Goal: Task Accomplishment & Management: Complete application form

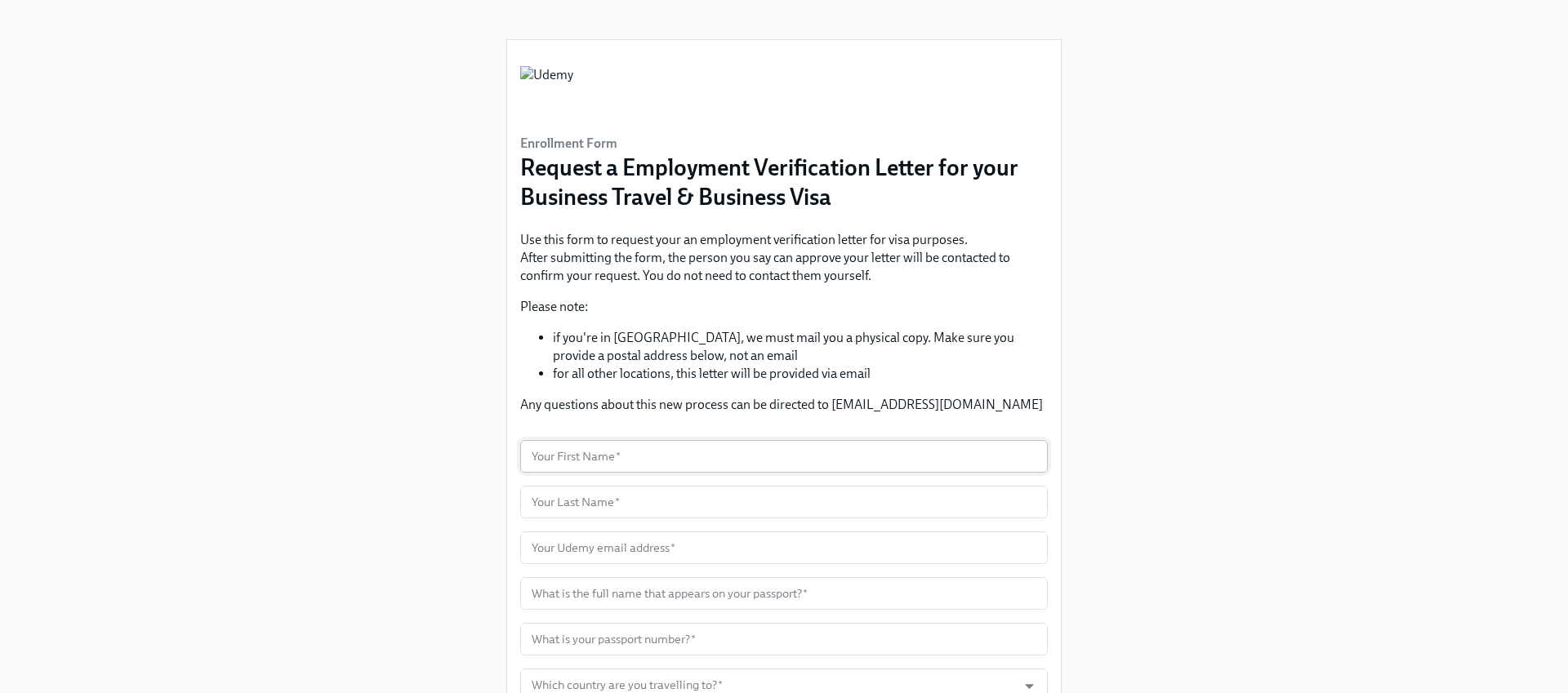
click at [646, 458] on input "text" at bounding box center [784, 456] width 528 height 32
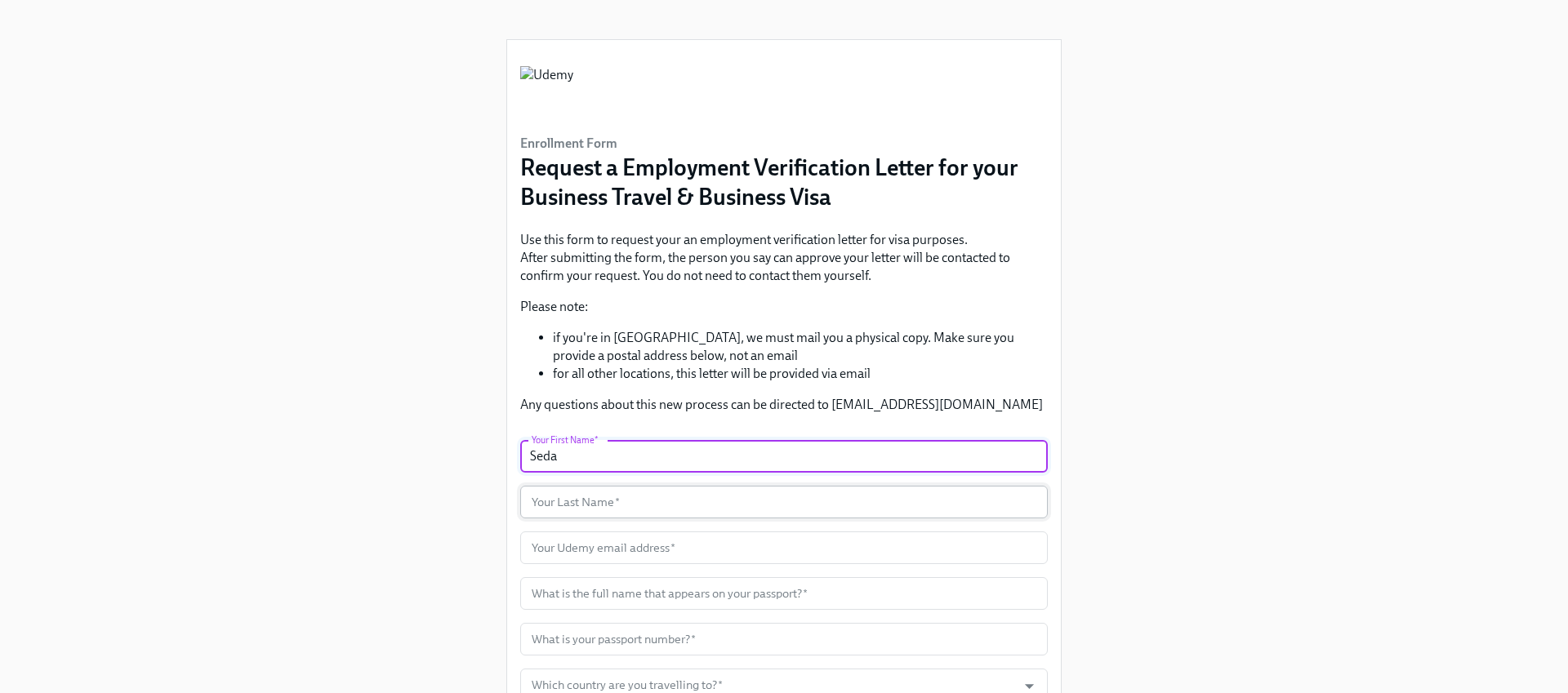
type input "Seda"
click at [611, 496] on input "text" at bounding box center [784, 502] width 528 height 32
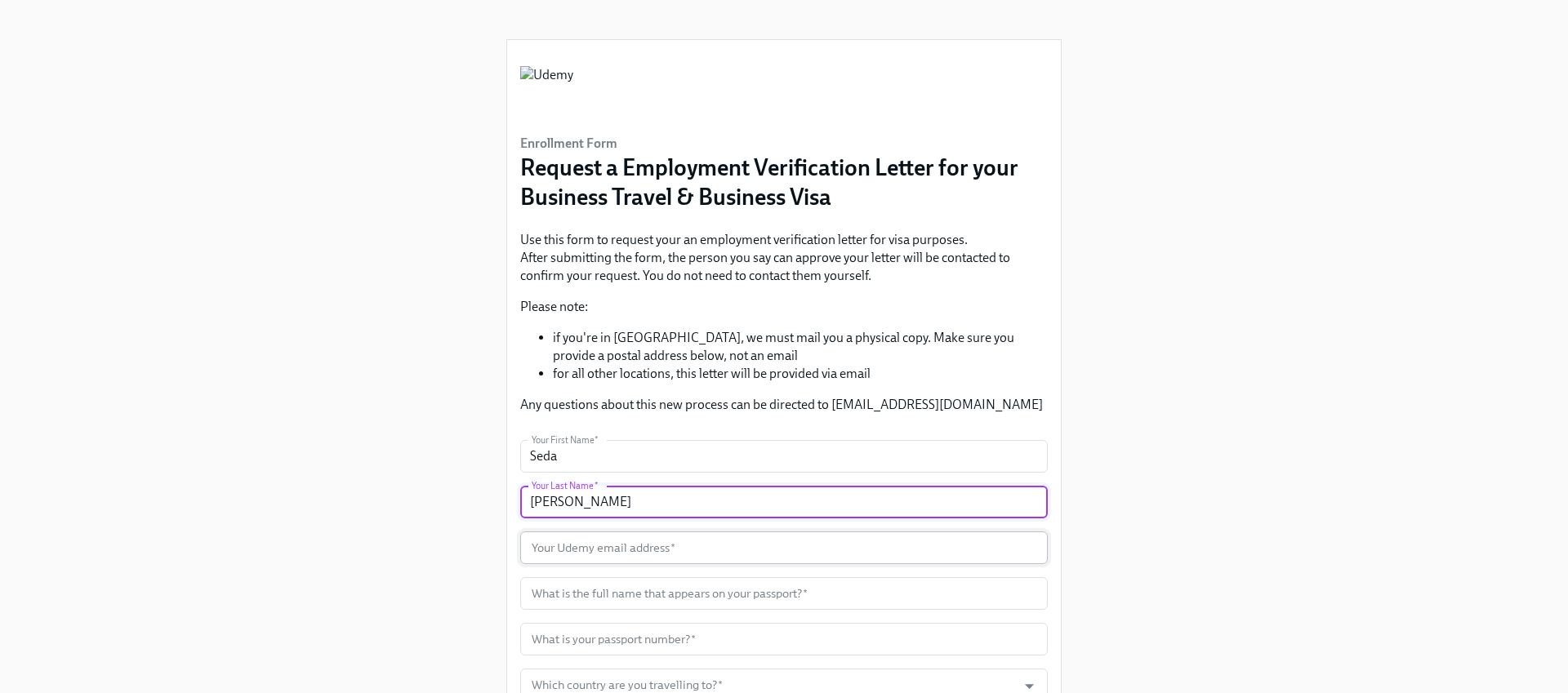
type input "[PERSON_NAME]"
click at [572, 551] on input "text" at bounding box center [784, 547] width 528 height 32
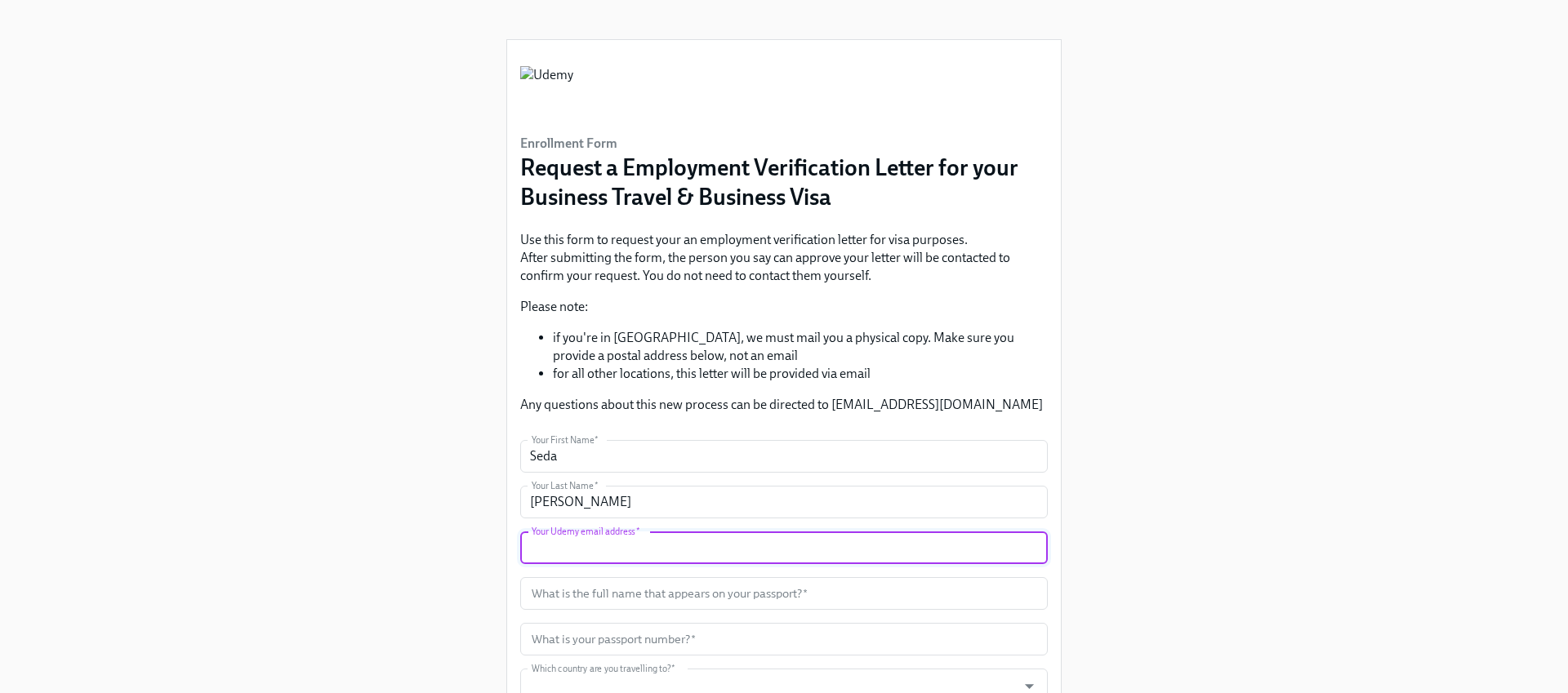
type input "[EMAIL_ADDRESS][PERSON_NAME][DOMAIN_NAME]"
type input "[GEOGRAPHIC_DATA]"
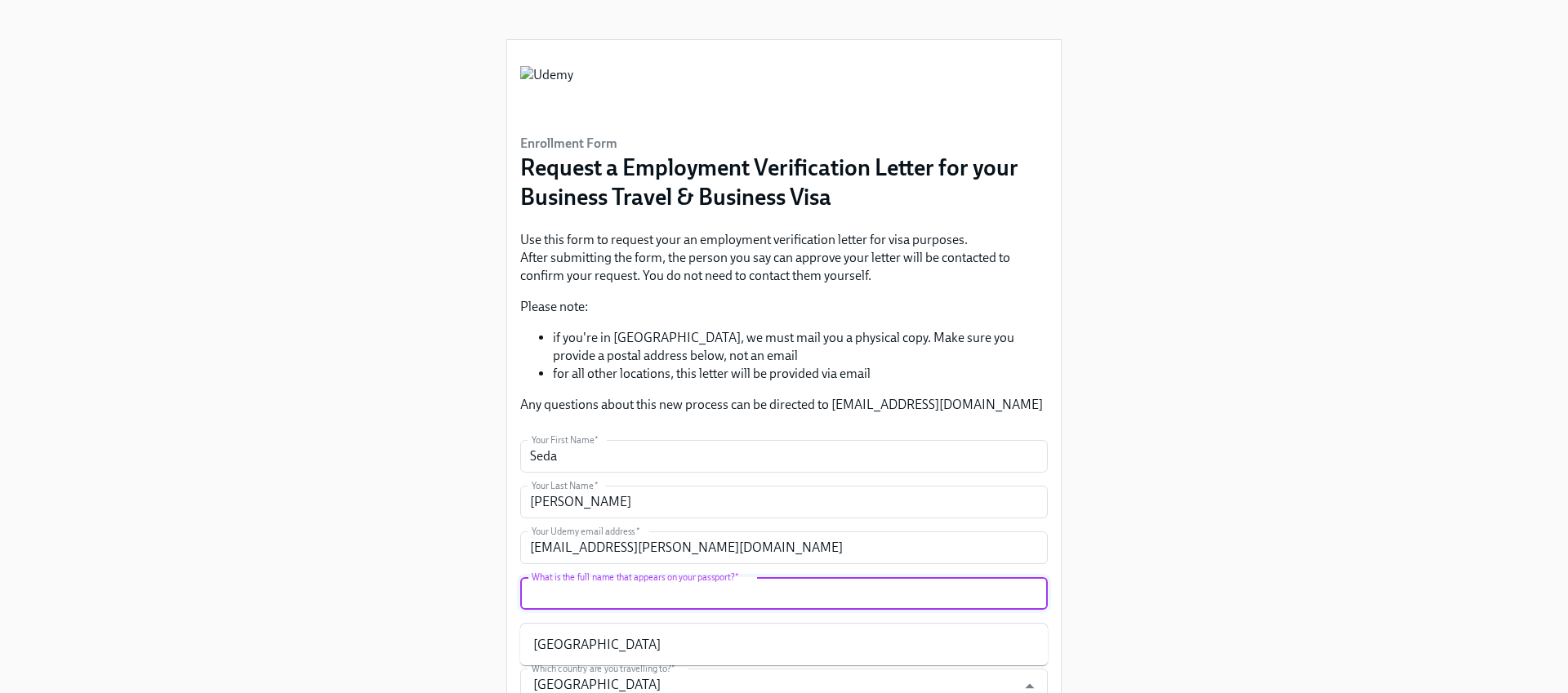
click at [638, 594] on input "text" at bounding box center [784, 593] width 528 height 32
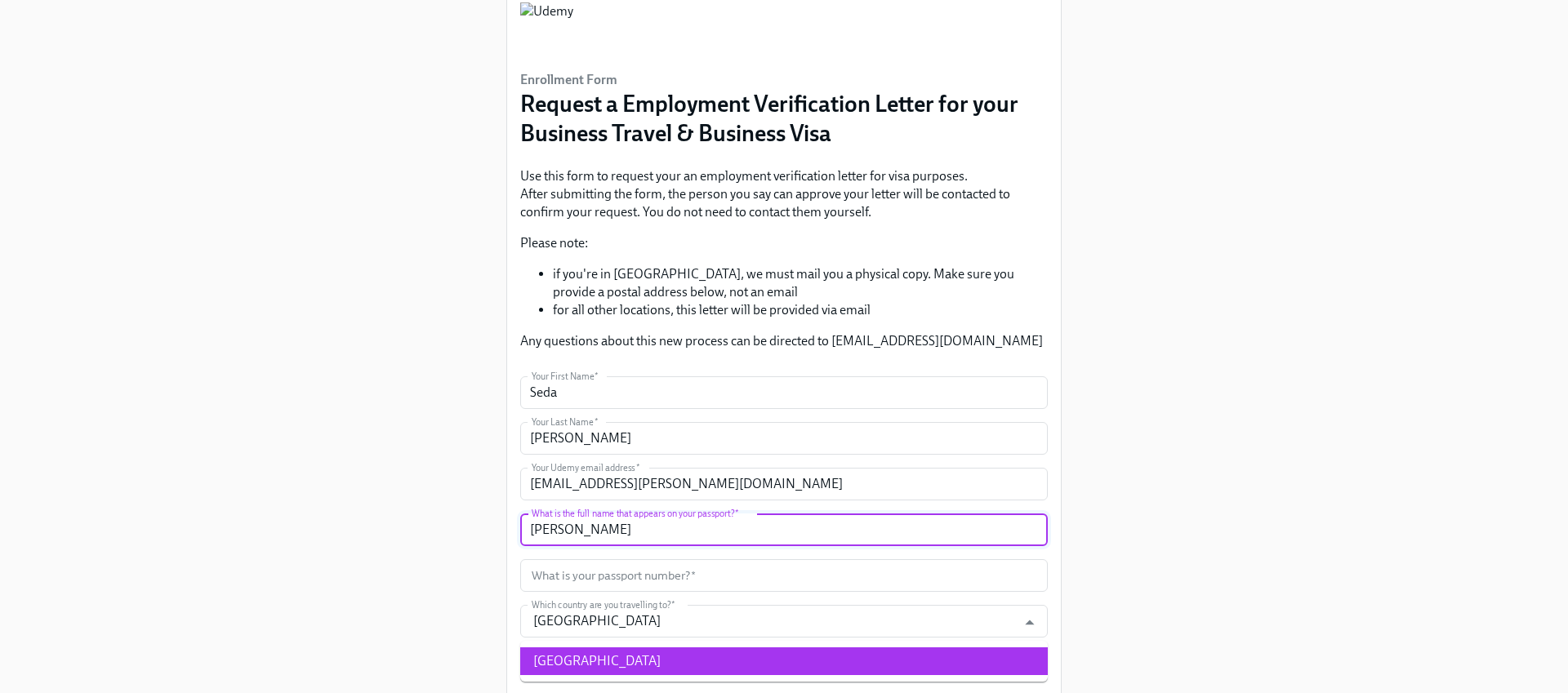
type input "[PERSON_NAME]"
click at [456, 624] on div "Enrollment Form Request a Employment Verification Letter for your Business Trav…" at bounding box center [784, 437] width 1489 height 1003
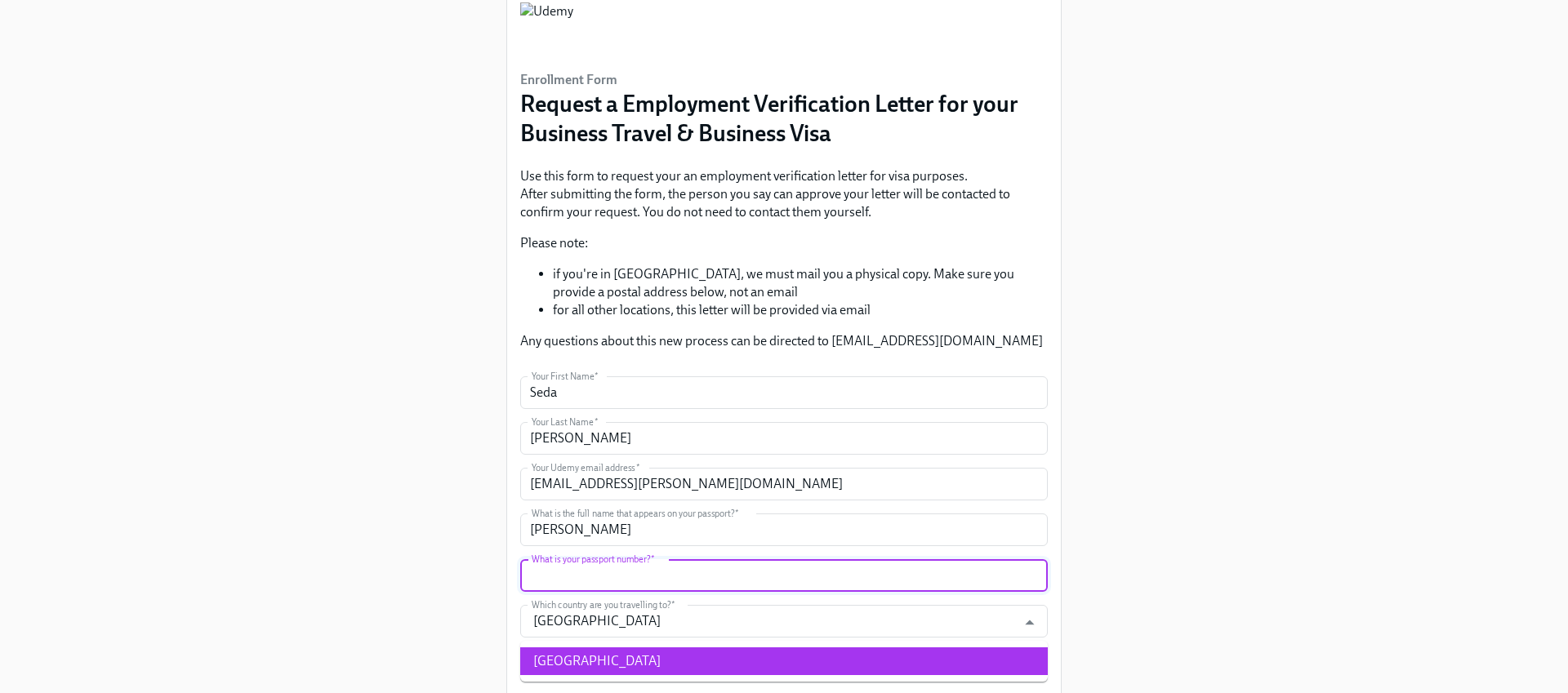
click at [580, 578] on input "text" at bounding box center [784, 575] width 528 height 32
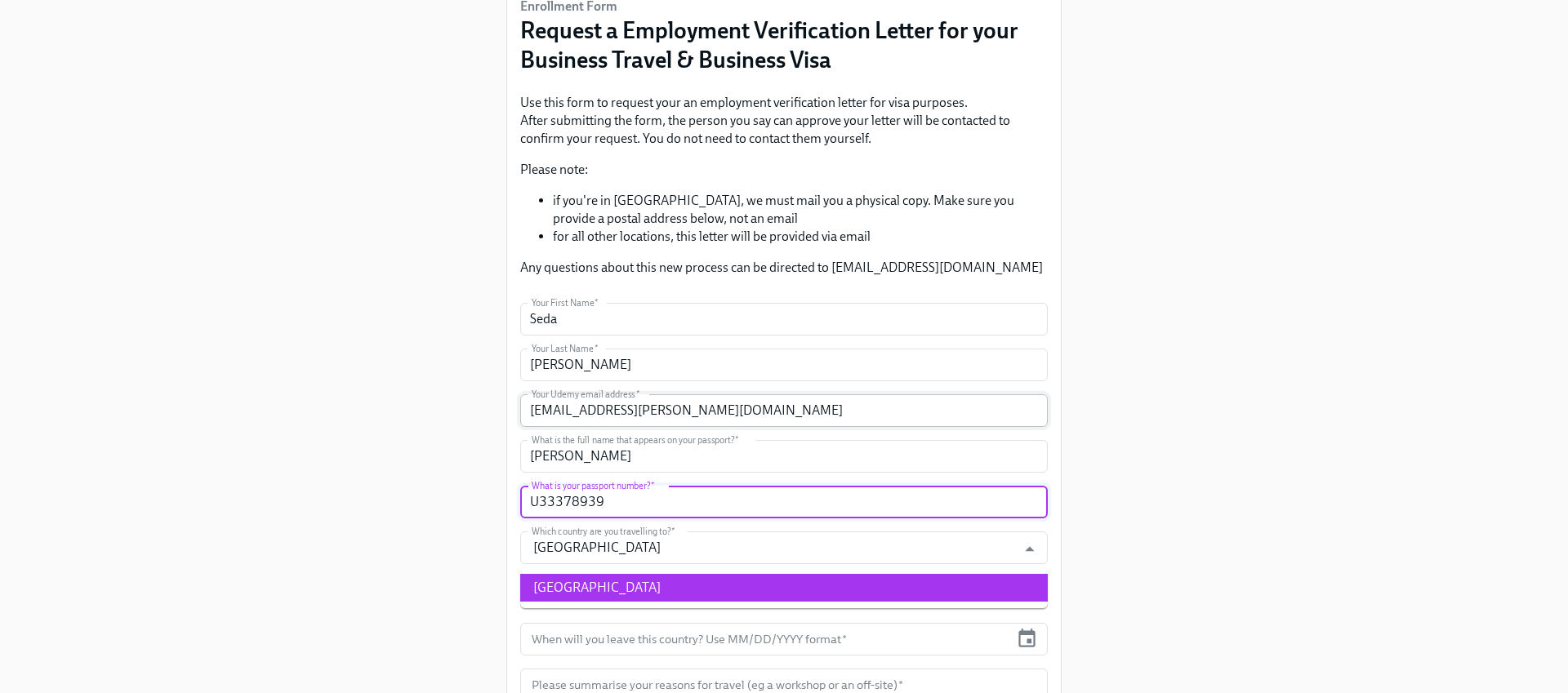
scroll to position [143, 0]
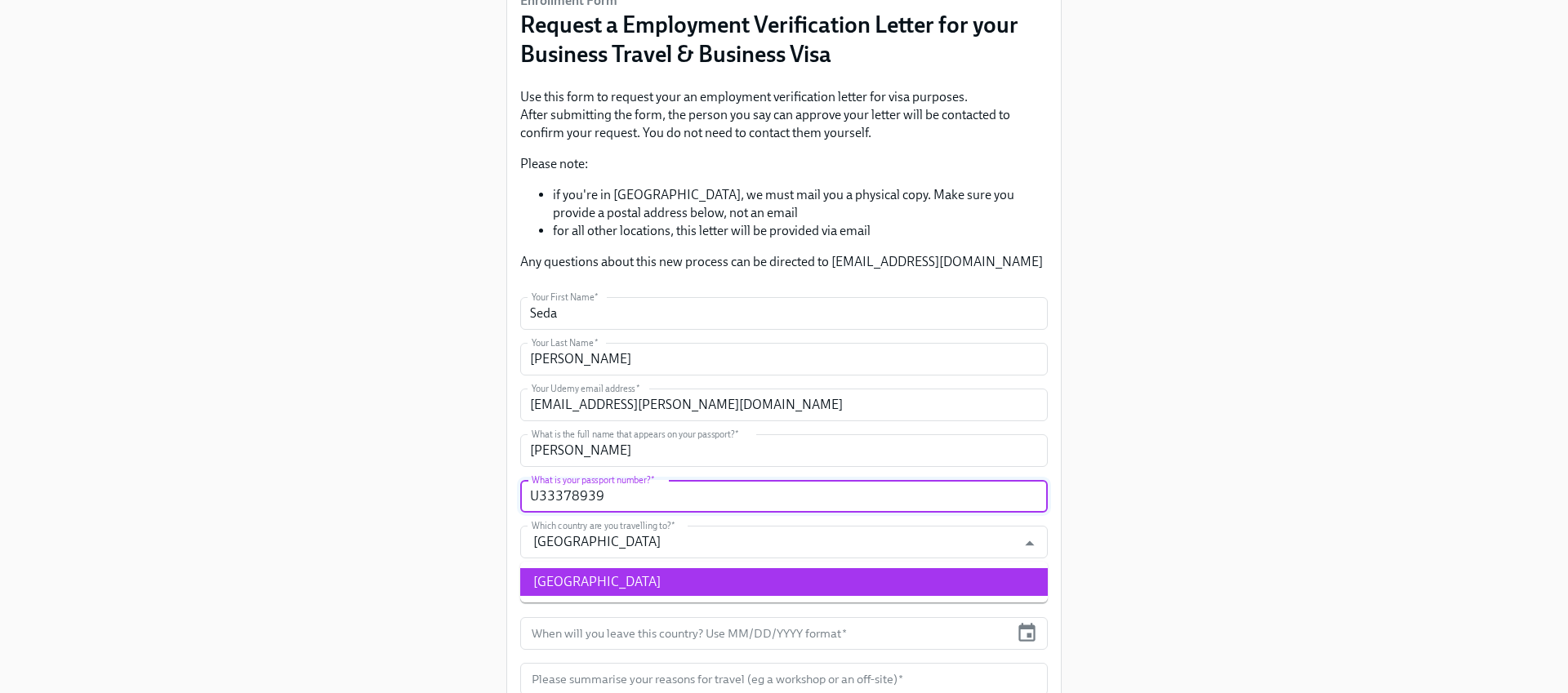
type input "U33378939"
click at [434, 498] on div "Enrollment Form Request a Employment Verification Letter for your Business Trav…" at bounding box center [784, 358] width 1489 height 1003
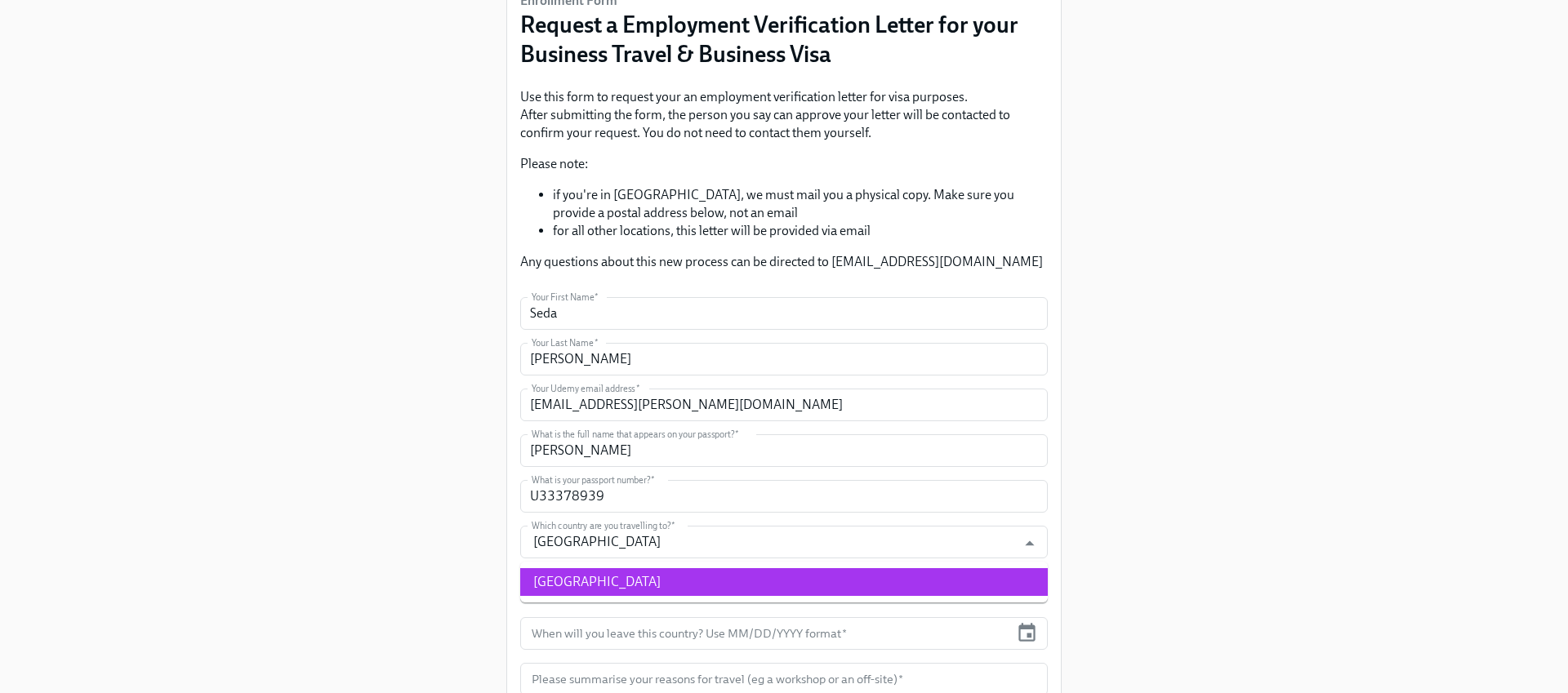
click at [482, 580] on div "Enrollment Form Request a Employment Verification Letter for your Business Trav…" at bounding box center [784, 358] width 1489 height 1003
click at [635, 631] on input "text" at bounding box center [764, 633] width 489 height 32
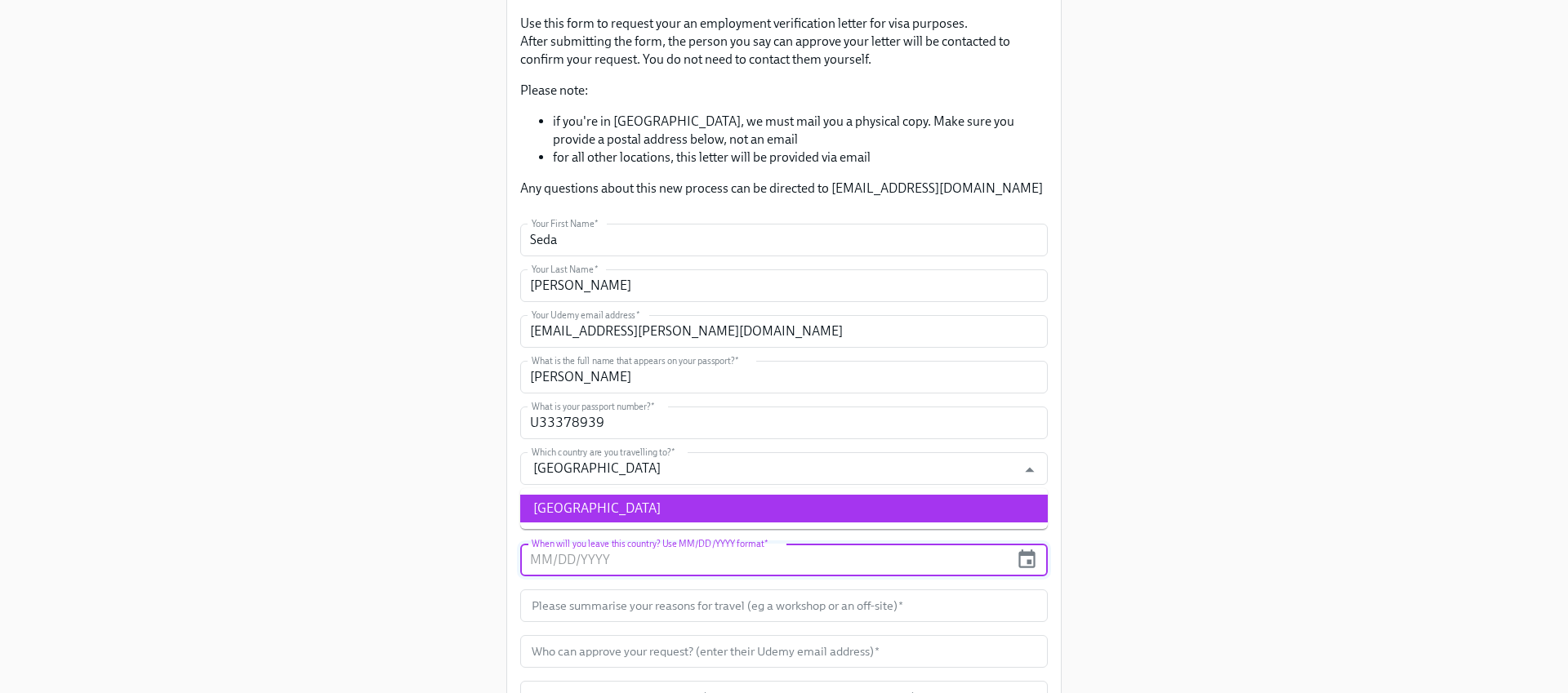
scroll to position [221, 0]
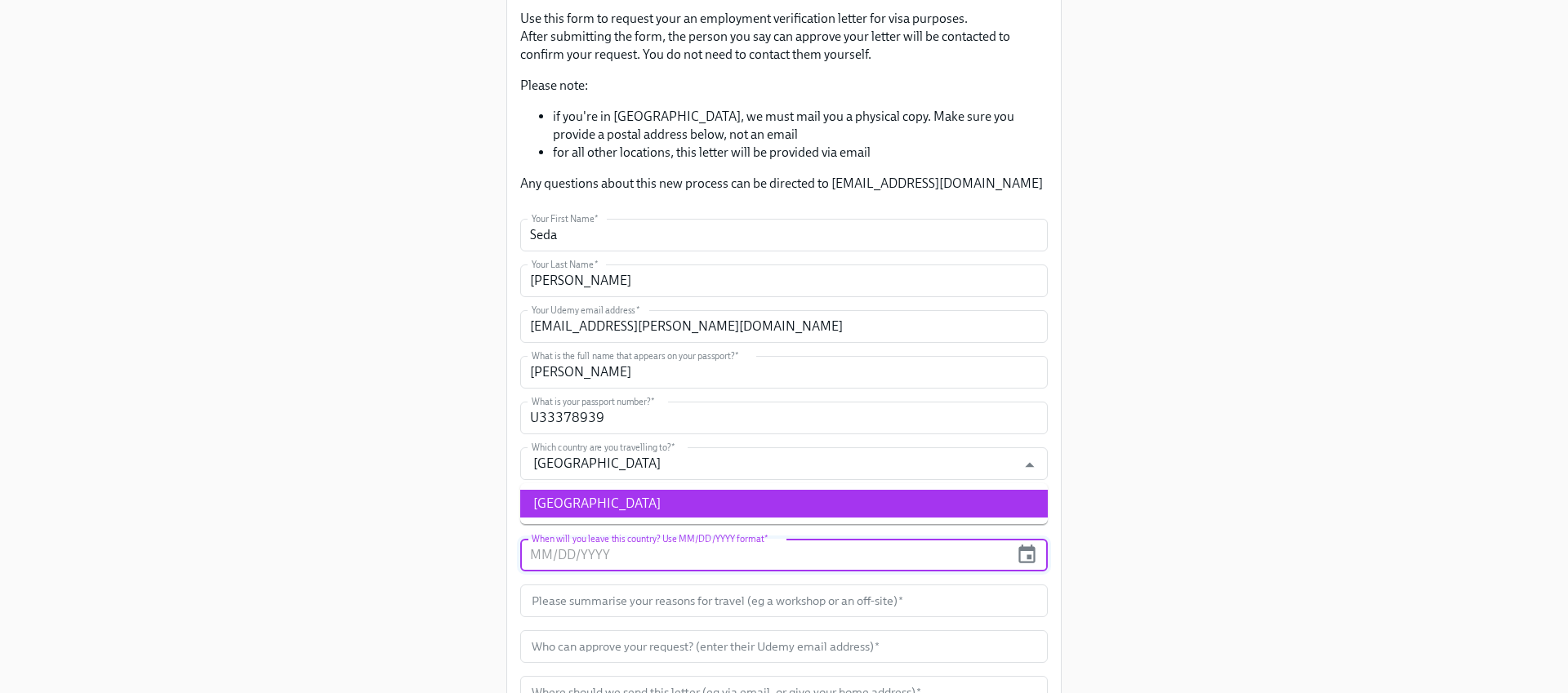
click at [587, 556] on input "text" at bounding box center [764, 554] width 489 height 32
click at [1027, 553] on icon "button" at bounding box center [1027, 554] width 22 height 22
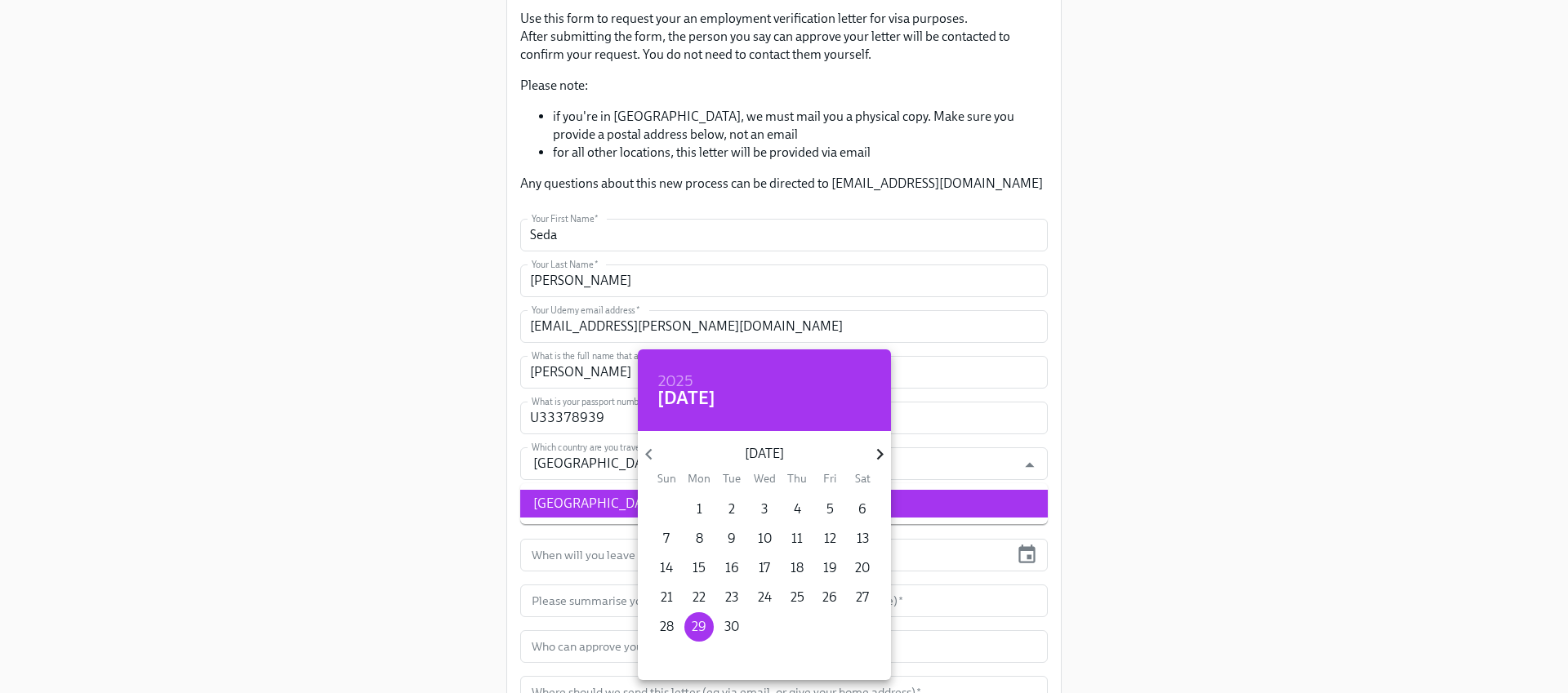
click at [874, 451] on icon "button" at bounding box center [880, 454] width 22 height 22
click at [697, 627] on p "27" at bounding box center [698, 627] width 13 height 18
type input "[DATE]"
click at [350, 558] on div at bounding box center [784, 346] width 1568 height 693
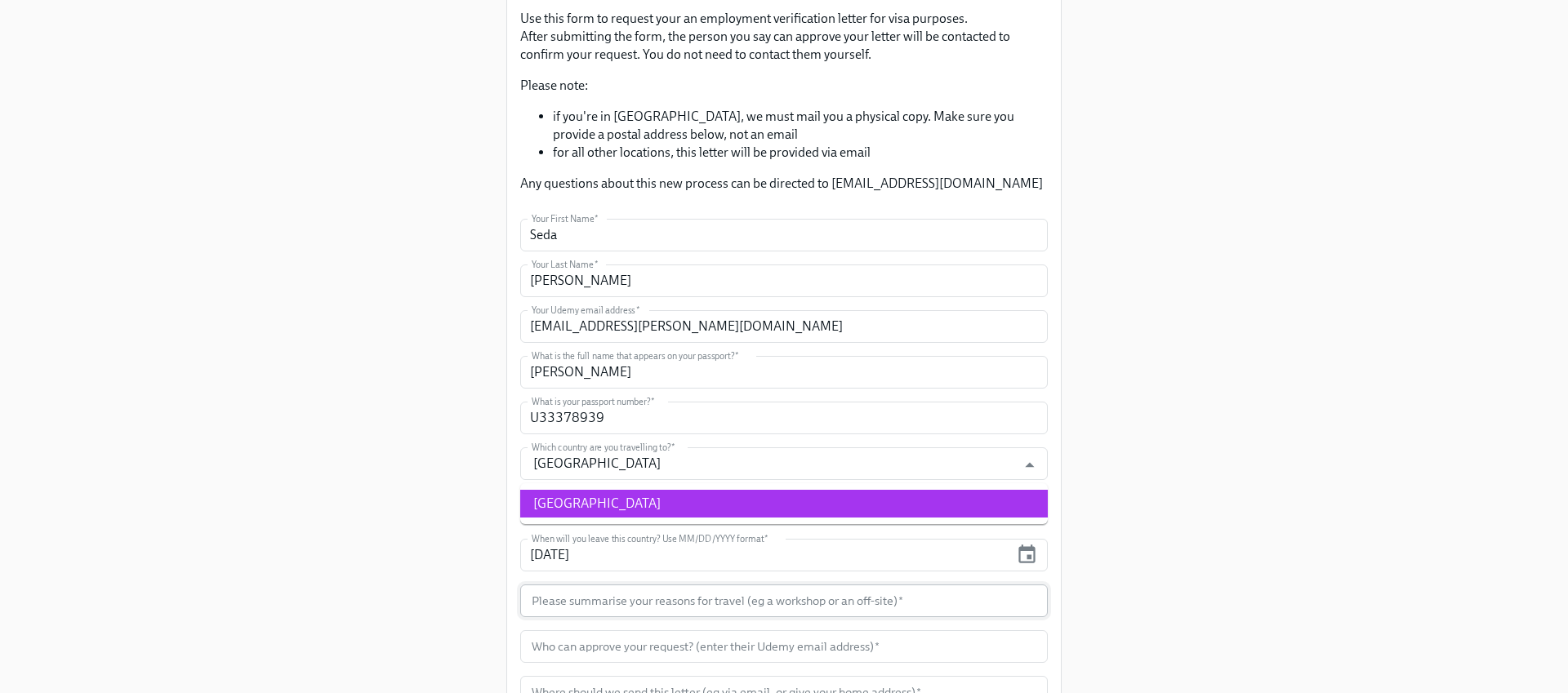
click at [562, 603] on input "text" at bounding box center [784, 600] width 528 height 32
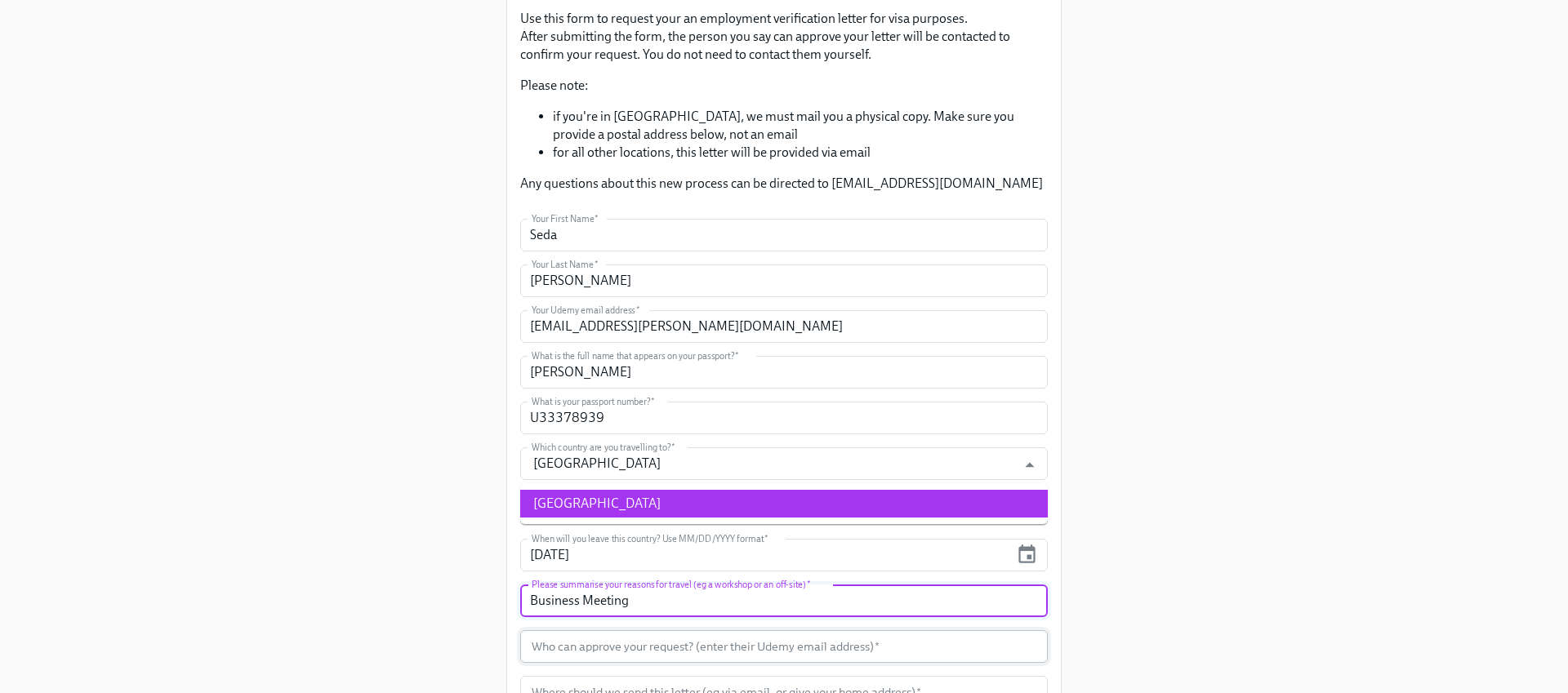
scroll to position [251, 0]
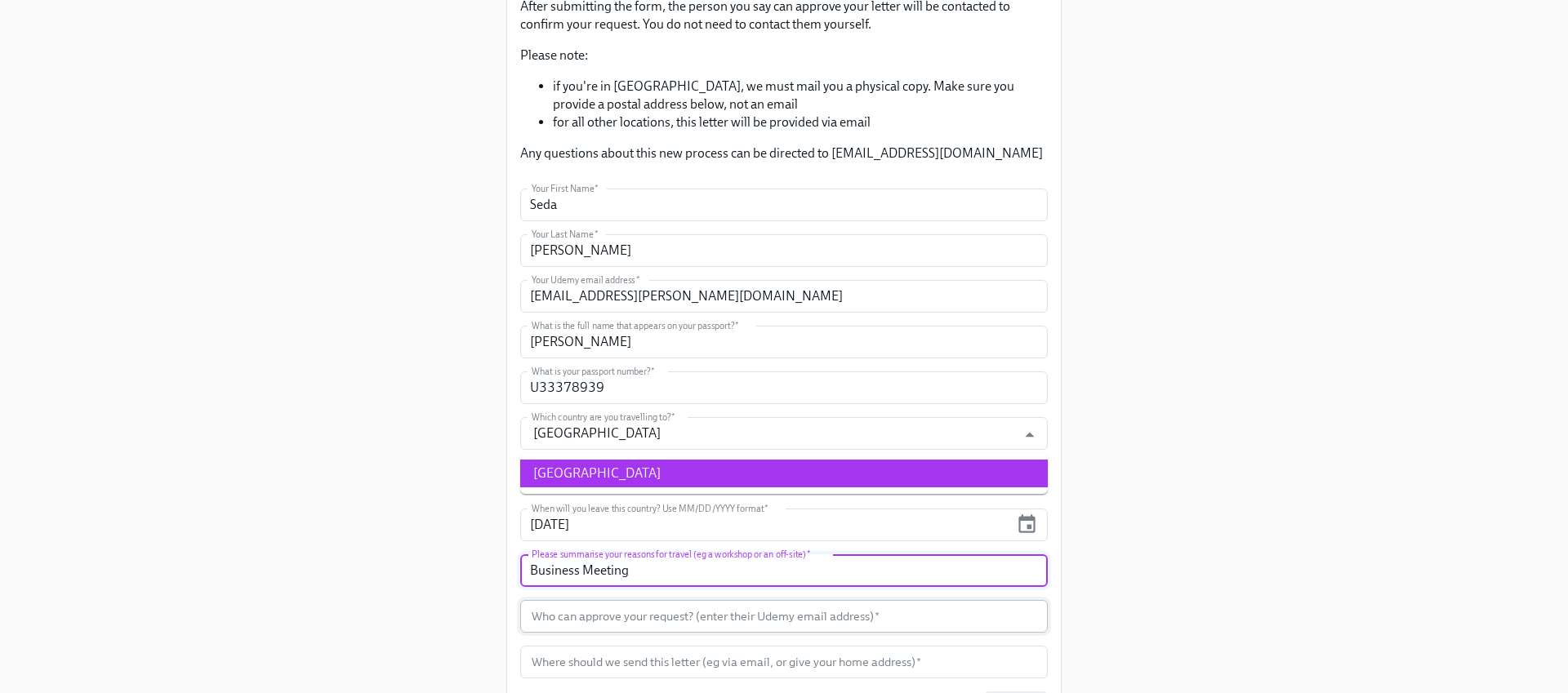
type input "Business Meeting"
click at [563, 612] on input "text" at bounding box center [784, 616] width 528 height 32
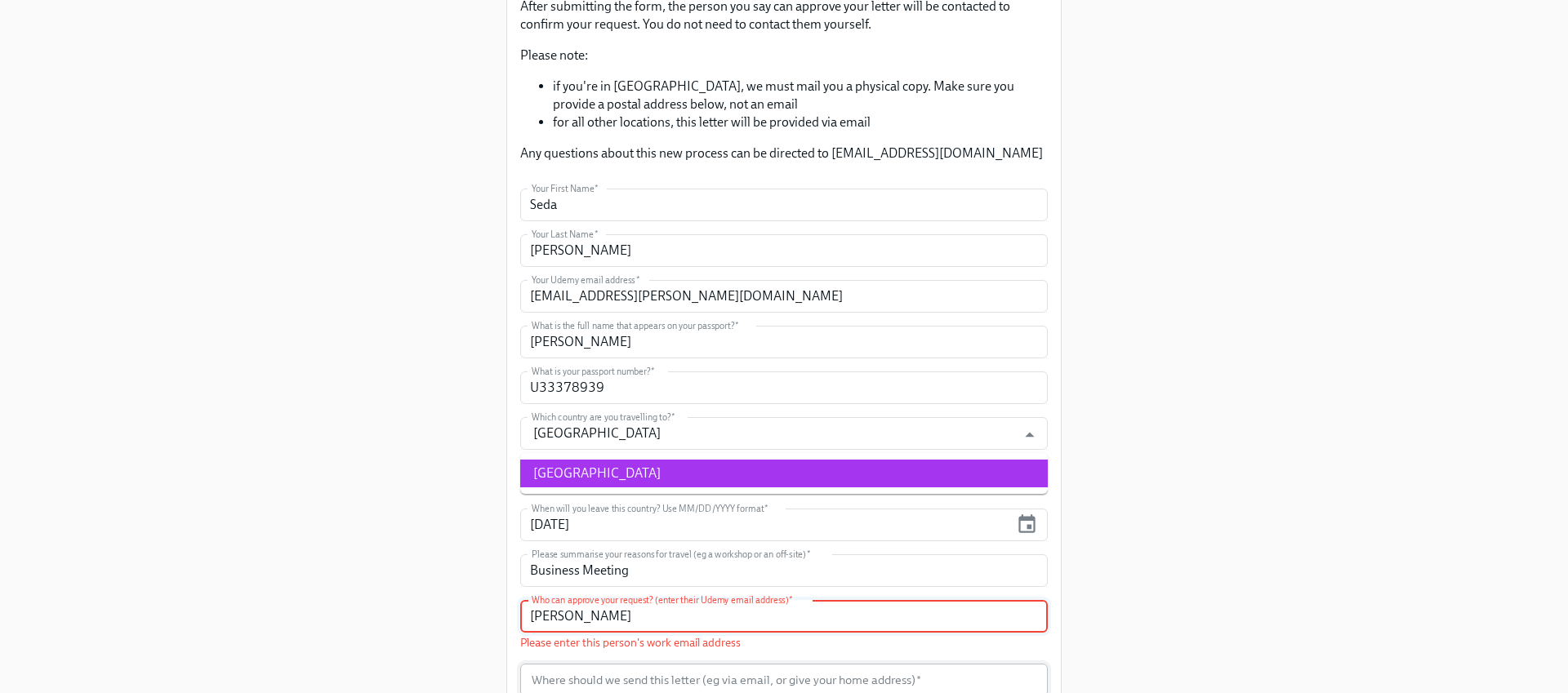
type input "[PERSON_NAME]"
click at [597, 616] on input "[PERSON_NAME]" at bounding box center [784, 616] width 528 height 32
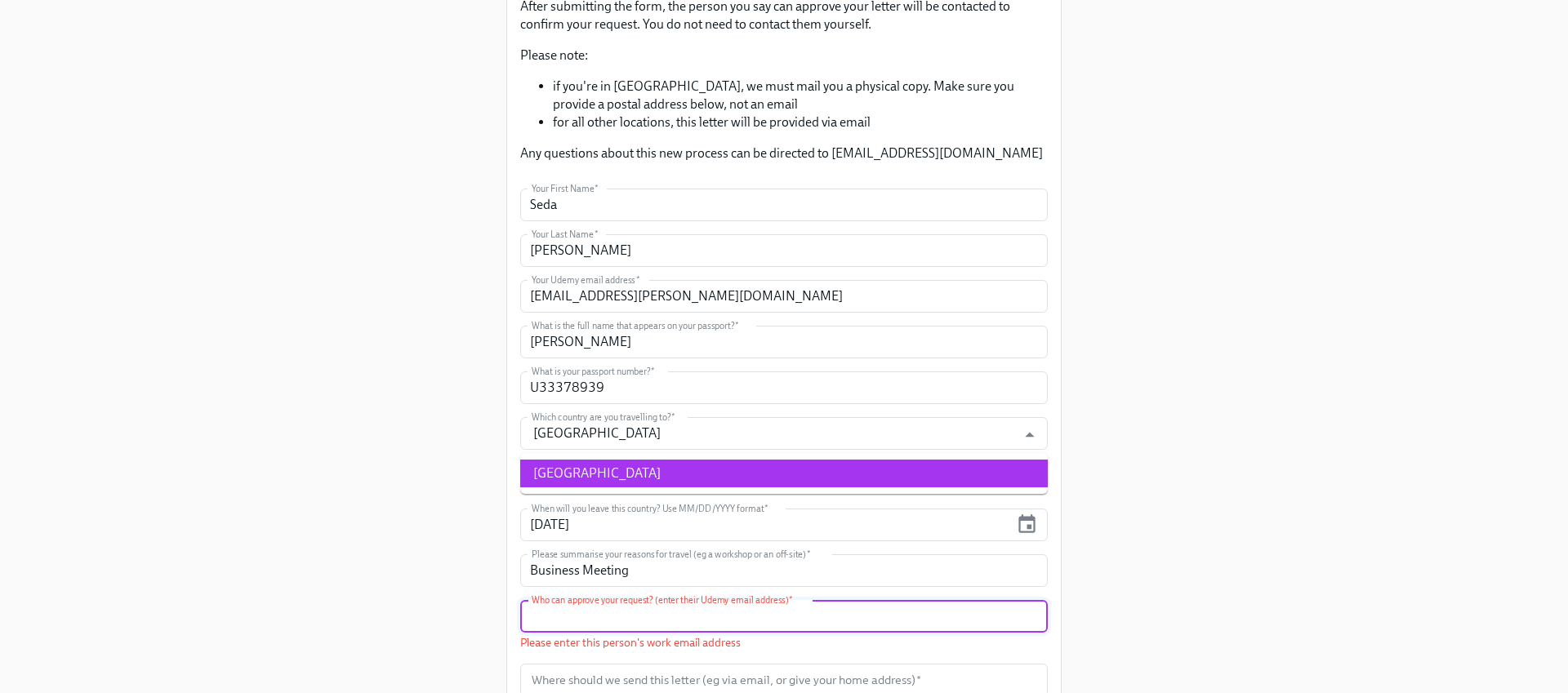
paste input "[PERSON_NAME][EMAIL_ADDRESS][DOMAIN_NAME]"
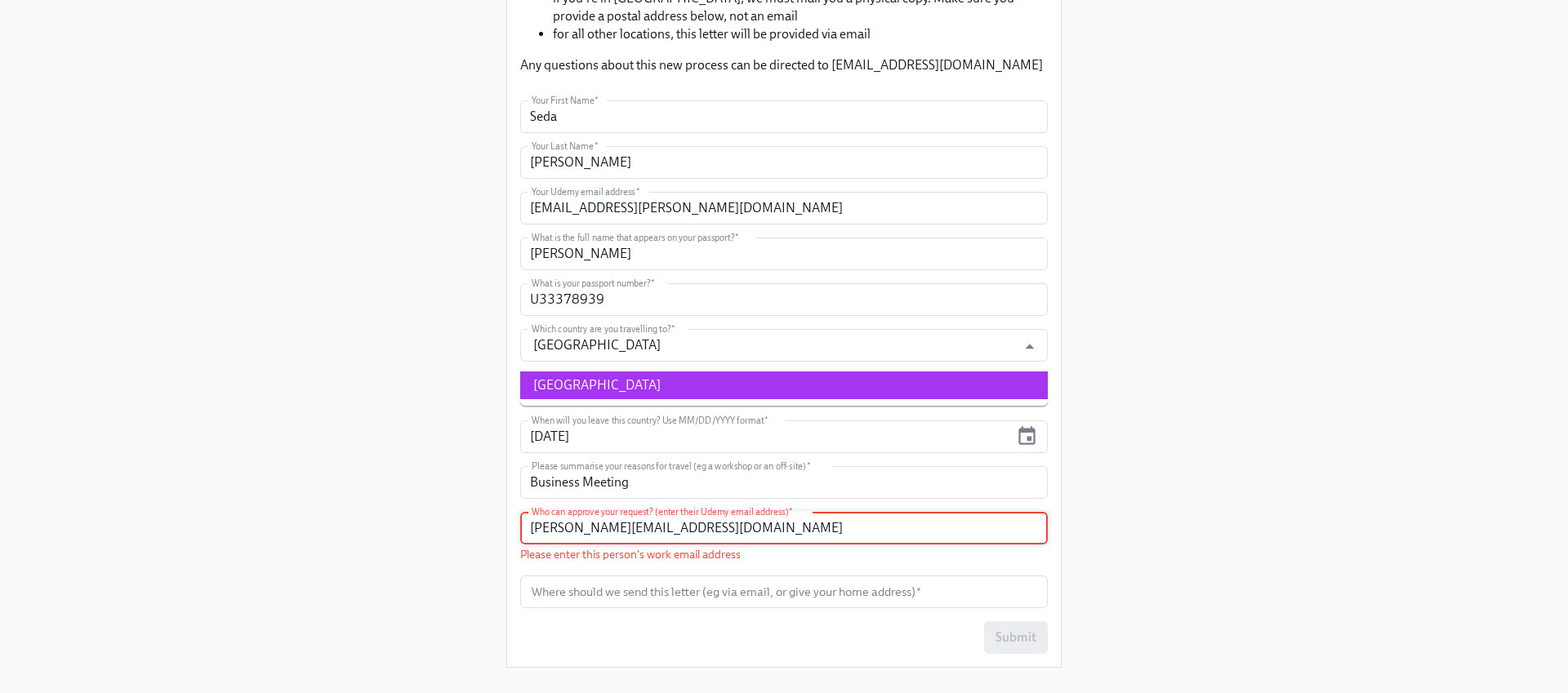
scroll to position [341, 0]
type input "[PERSON_NAME][EMAIL_ADDRESS][DOMAIN_NAME]"
click at [573, 582] on input "text" at bounding box center [784, 591] width 528 height 32
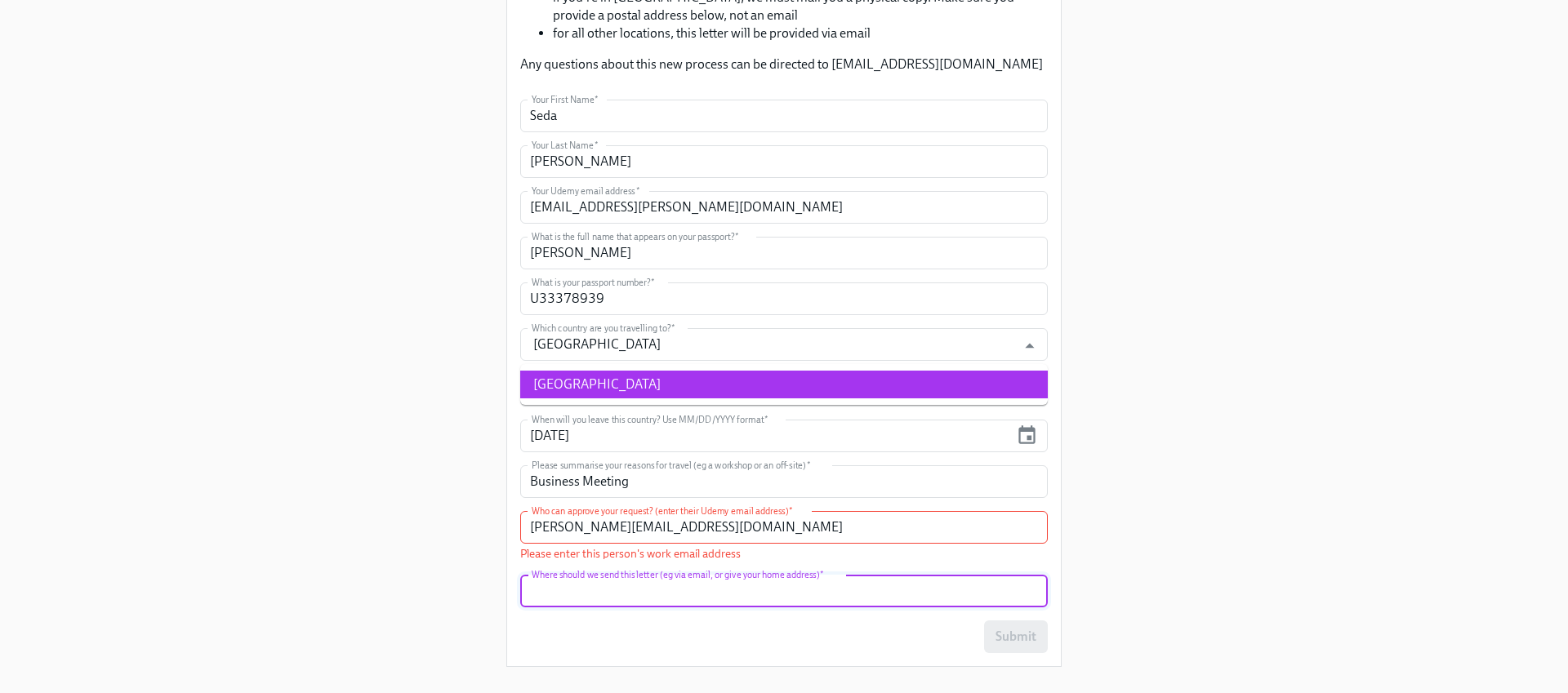
paste input "Caferaga Mh. Moda [PERSON_NAME]. Tansuğ Apt. No:37-39 Kat:3 Daire:5 Kadikoy/[GE…"
type input "Caferaga Mh. Moda [PERSON_NAME]. Tansuğ Apt. No:37-39 Kat:3 Daire:5 Kadikoy/[GE…"
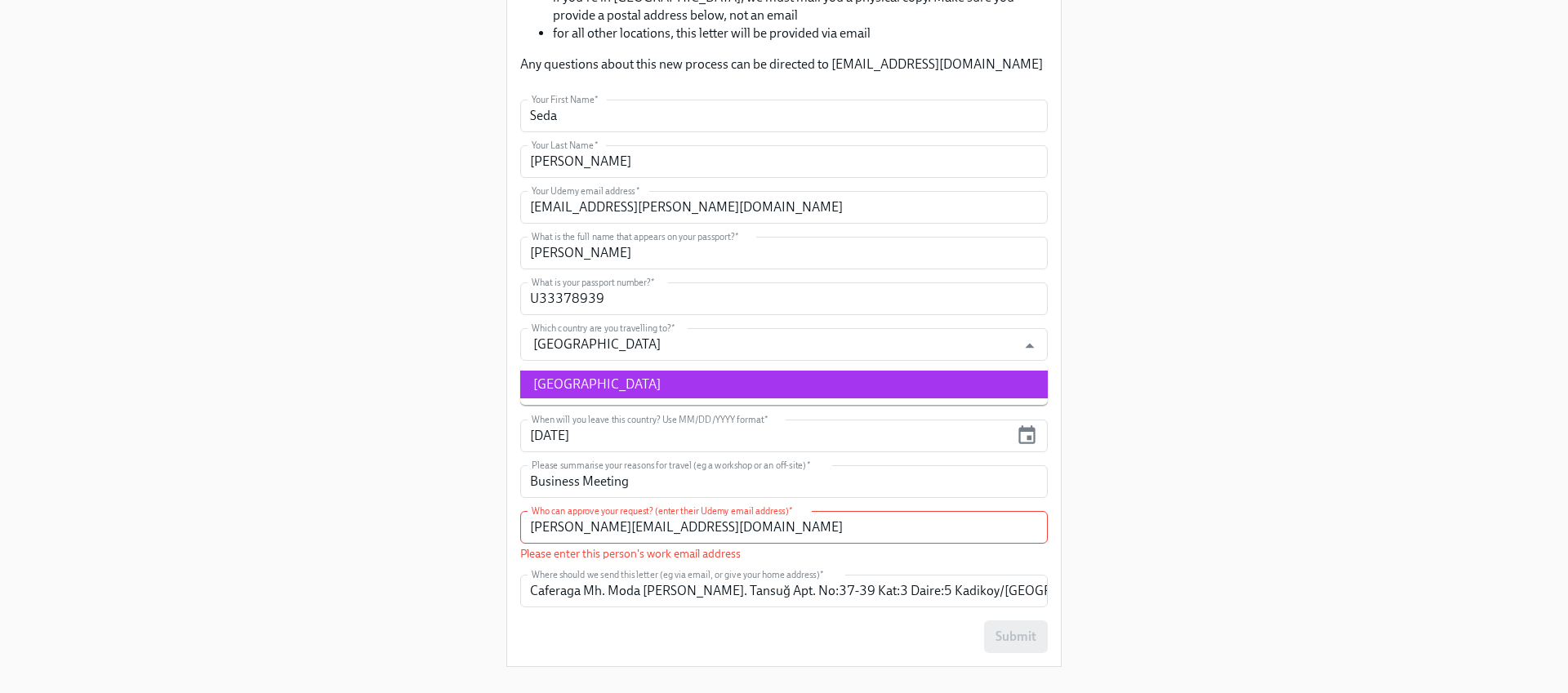
click at [911, 626] on div "Submit" at bounding box center [784, 636] width 528 height 32
click at [740, 531] on input "[PERSON_NAME][EMAIL_ADDRESS][DOMAIN_NAME]" at bounding box center [784, 527] width 528 height 32
click at [462, 554] on div "Enrollment Form Request a Employment Verification Letter for your Business Trav…" at bounding box center [784, 169] width 1489 height 1021
click at [576, 594] on input "Caferaga Mh. Moda [PERSON_NAME]. Tansuğ Apt. No:37-39 Kat:3 Daire:5 Kadikoy/[GE…" at bounding box center [784, 591] width 528 height 32
click at [584, 530] on input "[PERSON_NAME][EMAIL_ADDRESS][DOMAIN_NAME]" at bounding box center [784, 527] width 528 height 32
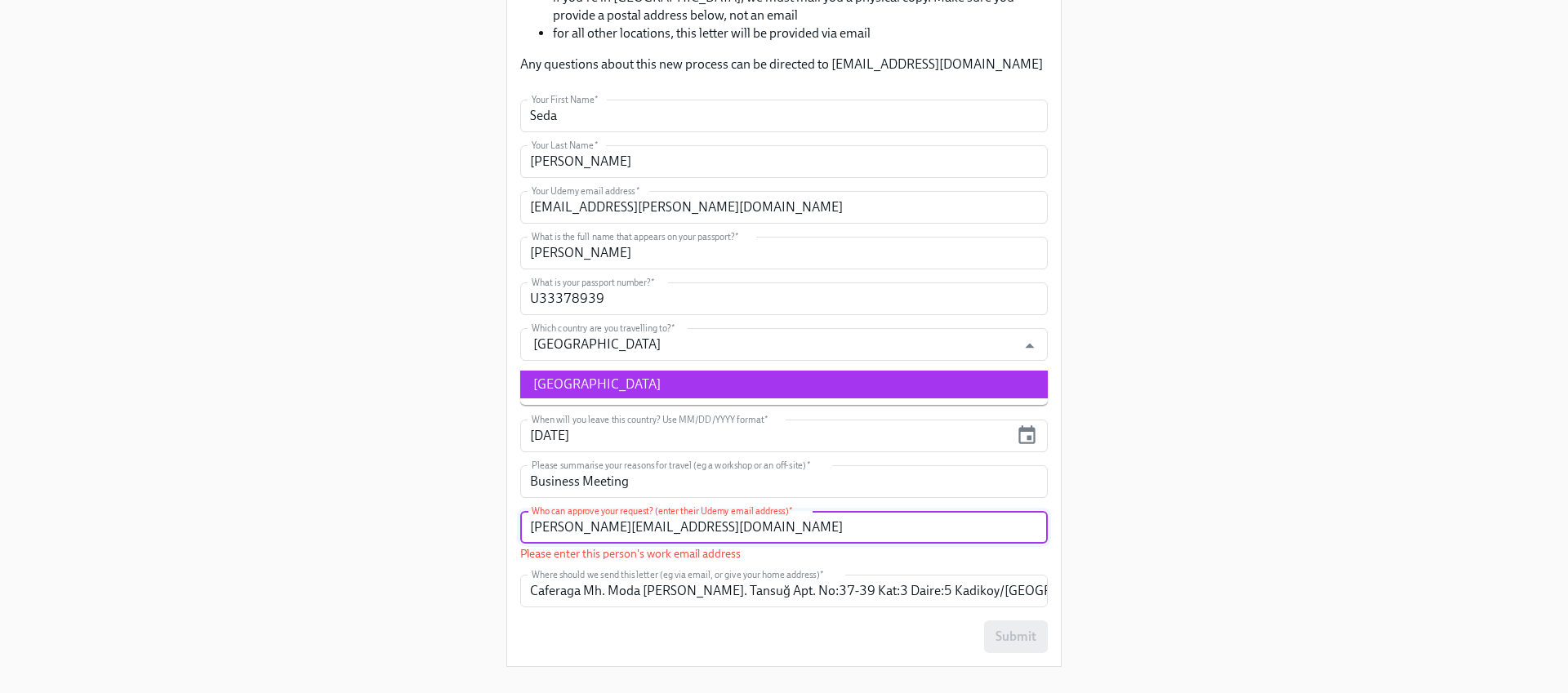
click at [665, 530] on input "[PERSON_NAME][EMAIL_ADDRESS][DOMAIN_NAME]" at bounding box center [784, 527] width 528 height 32
drag, startPoint x: 713, startPoint y: 525, endPoint x: 626, endPoint y: 529, distance: 87.1
click at [626, 529] on input "[PERSON_NAME][EMAIL_ADDRESS][DOMAIN_NAME]" at bounding box center [784, 527] width 528 height 32
type input "[PERSON_NAME][EMAIL_ADDRESS][DOMAIN_NAME]"
click at [265, 433] on div "Enrollment Form Request a Employment Verification Letter for your Business Trav…" at bounding box center [784, 169] width 1489 height 1021
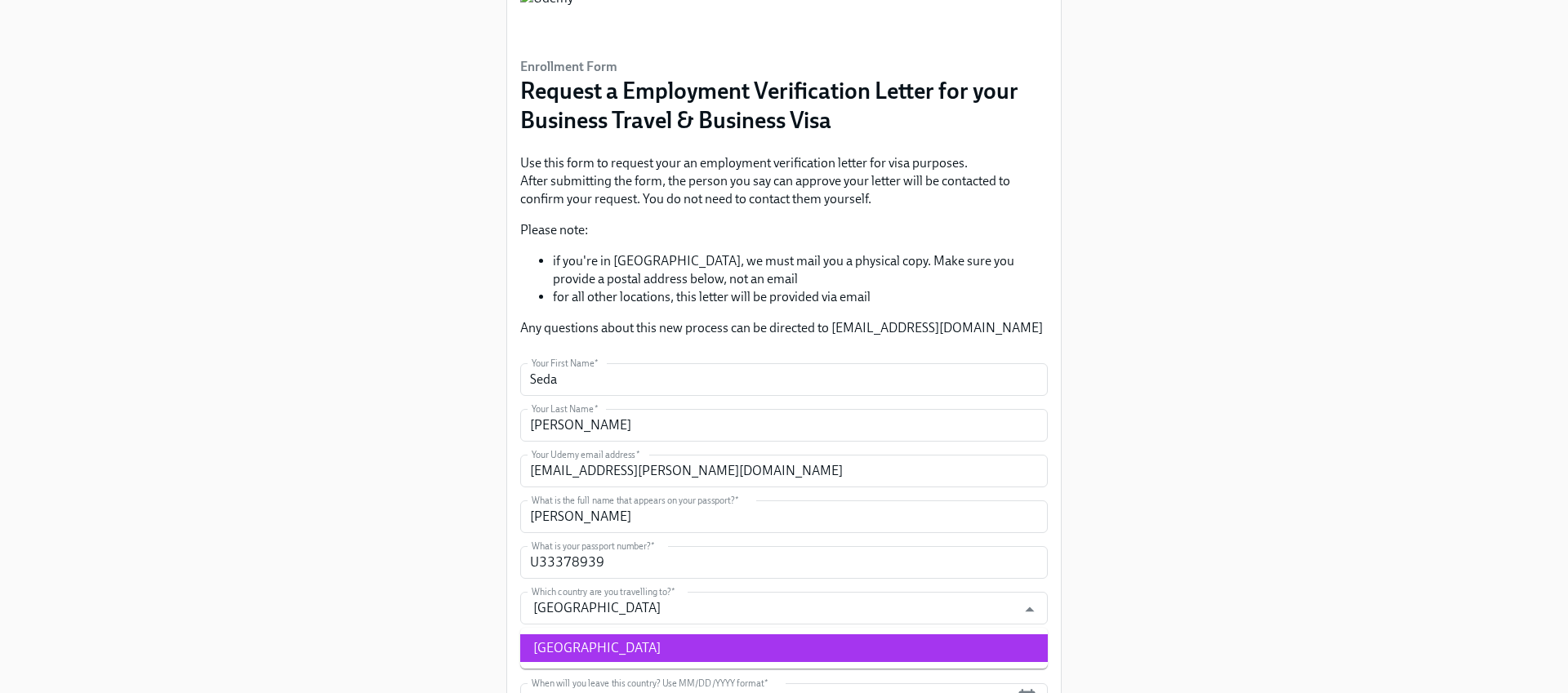
scroll to position [211, 0]
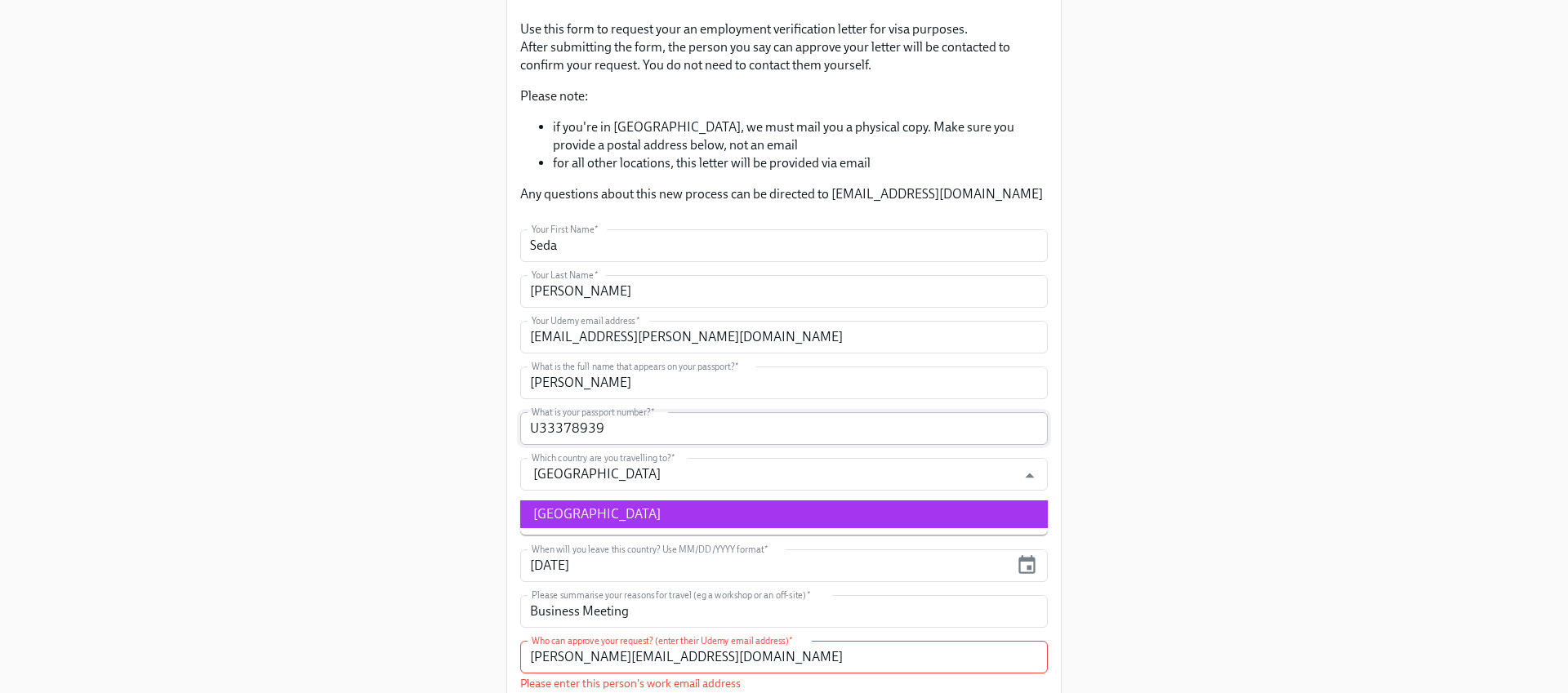
click at [596, 428] on input "U33378939" at bounding box center [784, 428] width 528 height 32
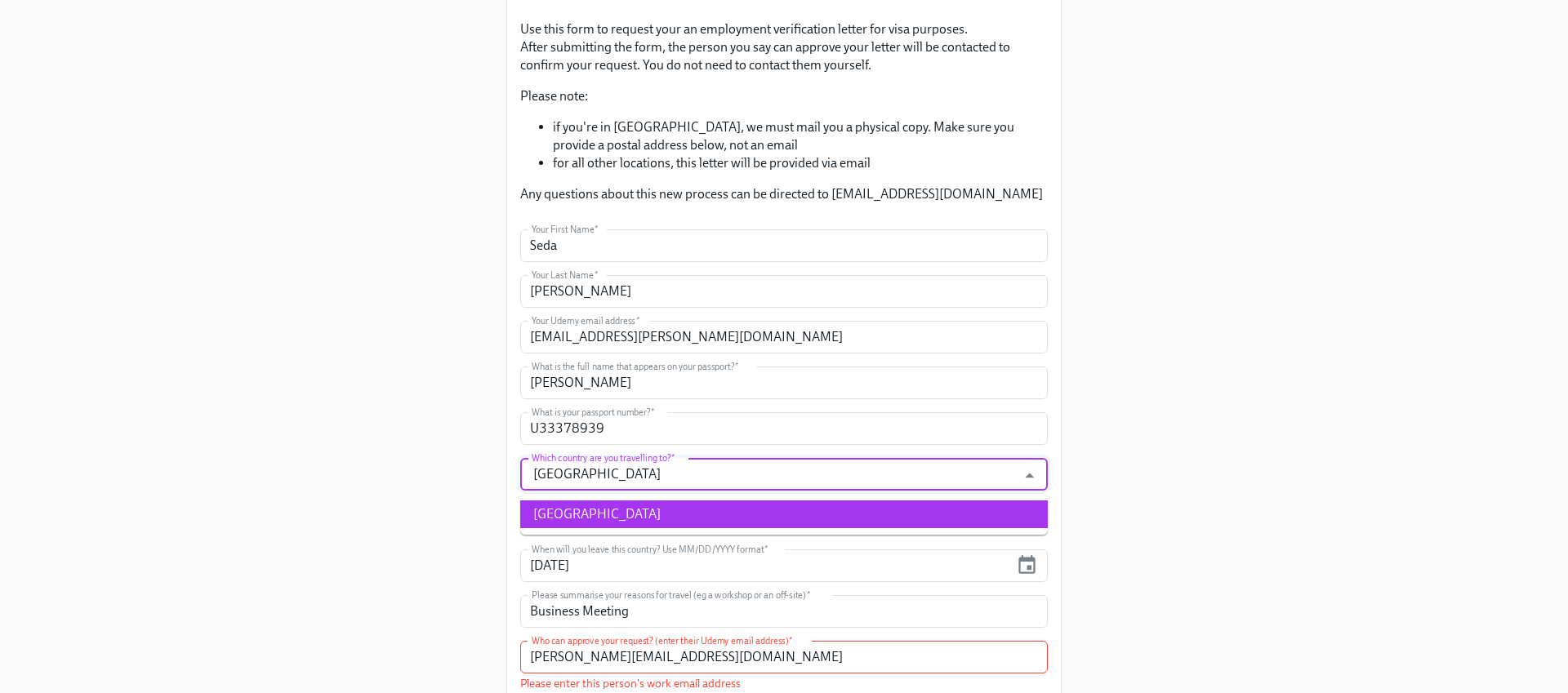
click at [618, 482] on input "[GEOGRAPHIC_DATA]" at bounding box center [769, 473] width 480 height 32
click at [580, 511] on li "[GEOGRAPHIC_DATA]" at bounding box center [784, 514] width 528 height 28
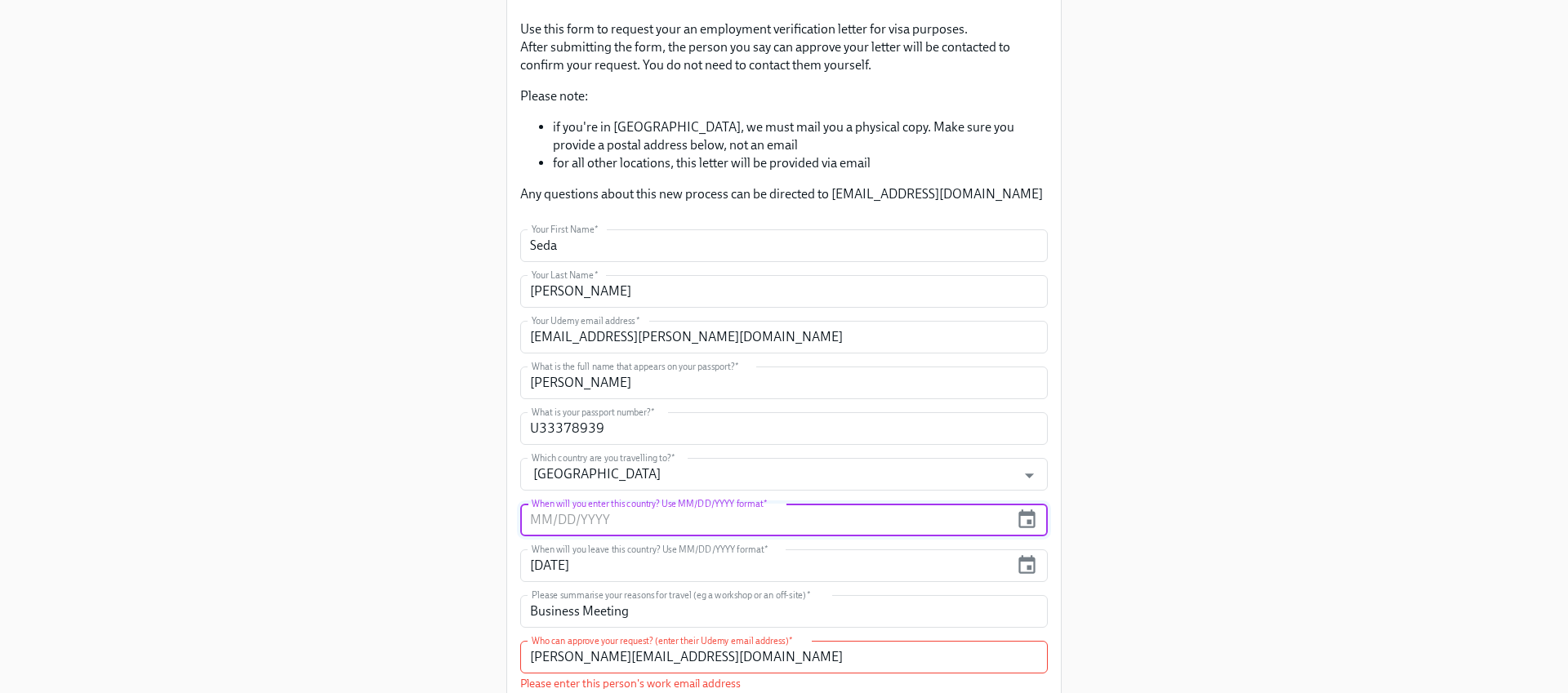
click at [582, 520] on input "text" at bounding box center [764, 520] width 489 height 32
click at [1026, 522] on icon "button" at bounding box center [1027, 520] width 22 height 22
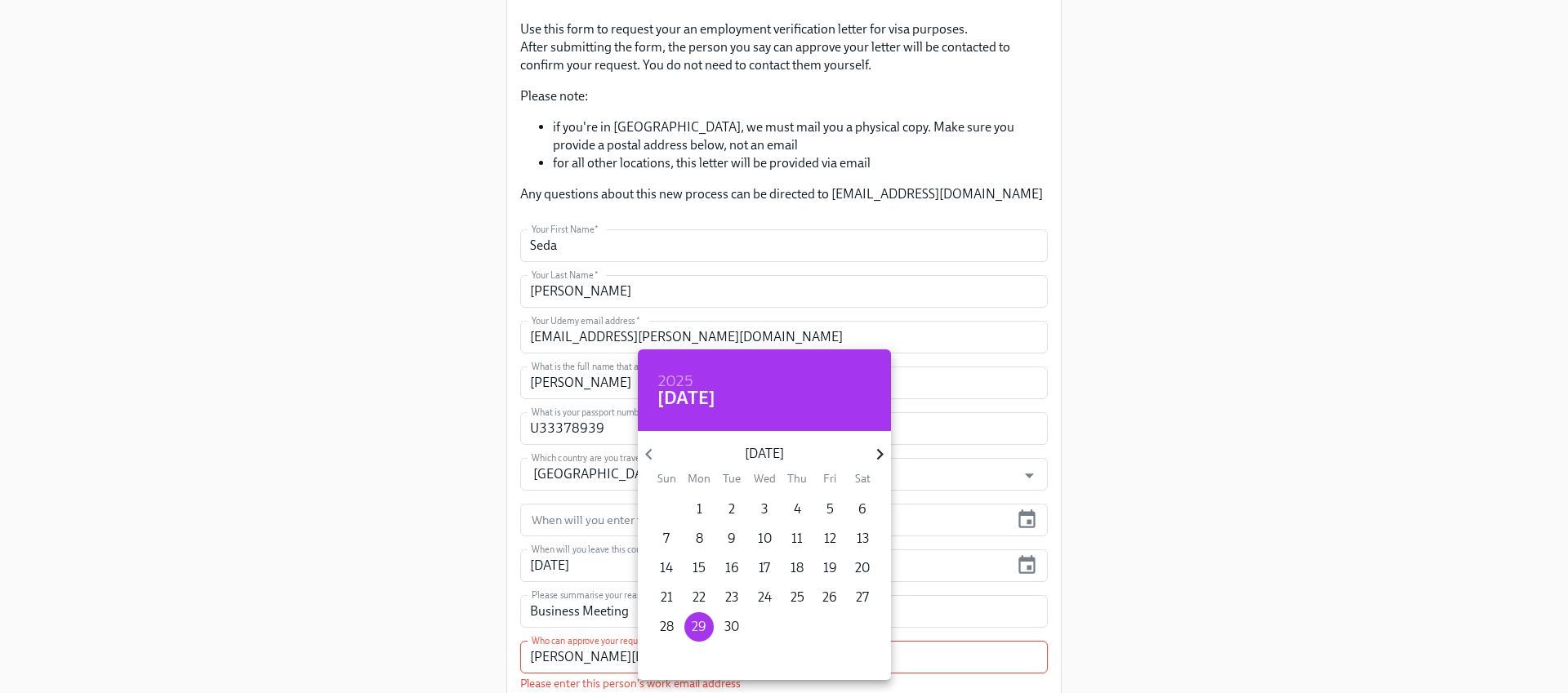
click at [875, 451] on icon "button" at bounding box center [880, 454] width 22 height 22
click at [699, 601] on p "20" at bounding box center [699, 598] width 15 height 18
type input "[DATE]"
click at [342, 506] on div at bounding box center [784, 346] width 1568 height 693
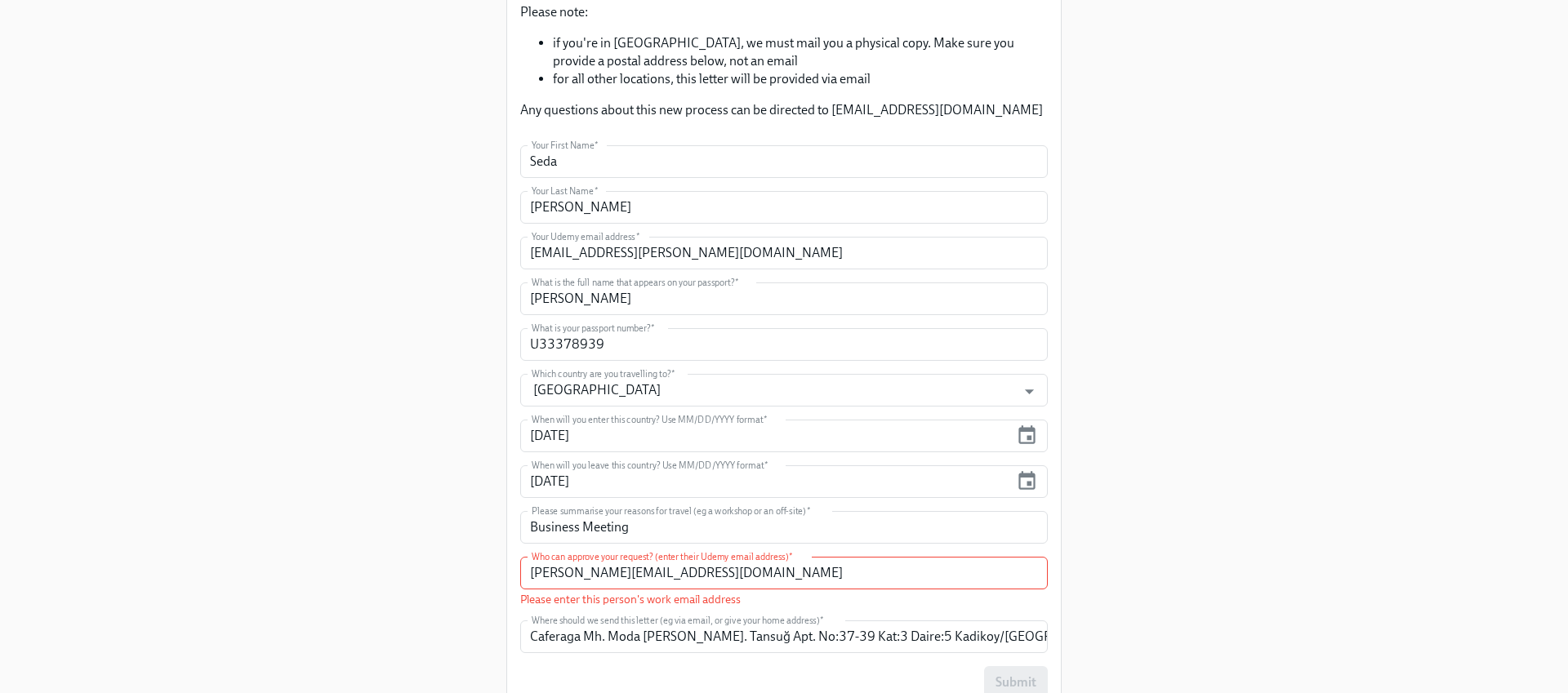
scroll to position [366, 0]
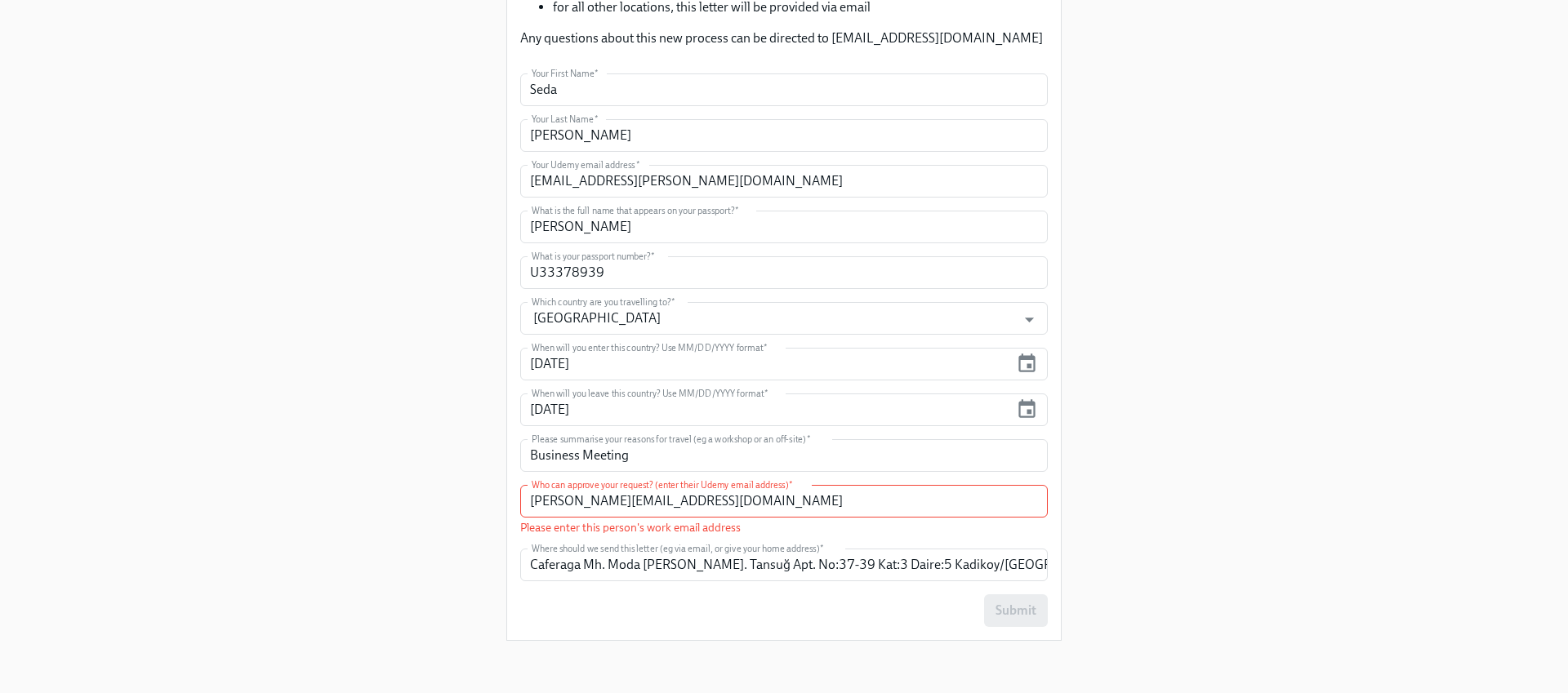
click at [1003, 612] on div "Submit" at bounding box center [784, 610] width 528 height 32
click at [658, 497] on input "[PERSON_NAME][EMAIL_ADDRESS][DOMAIN_NAME]" at bounding box center [784, 501] width 528 height 32
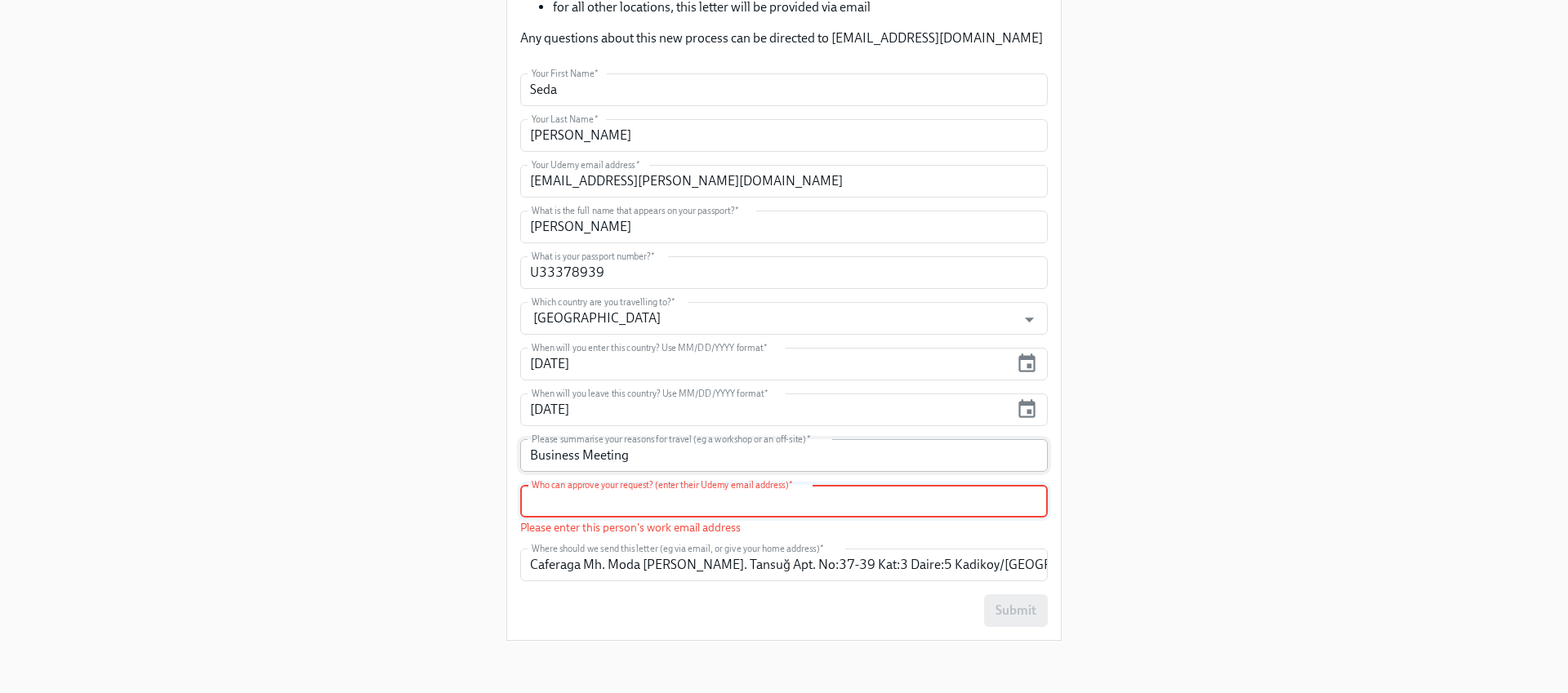
click at [638, 452] on input "Business Meeting" at bounding box center [784, 455] width 528 height 32
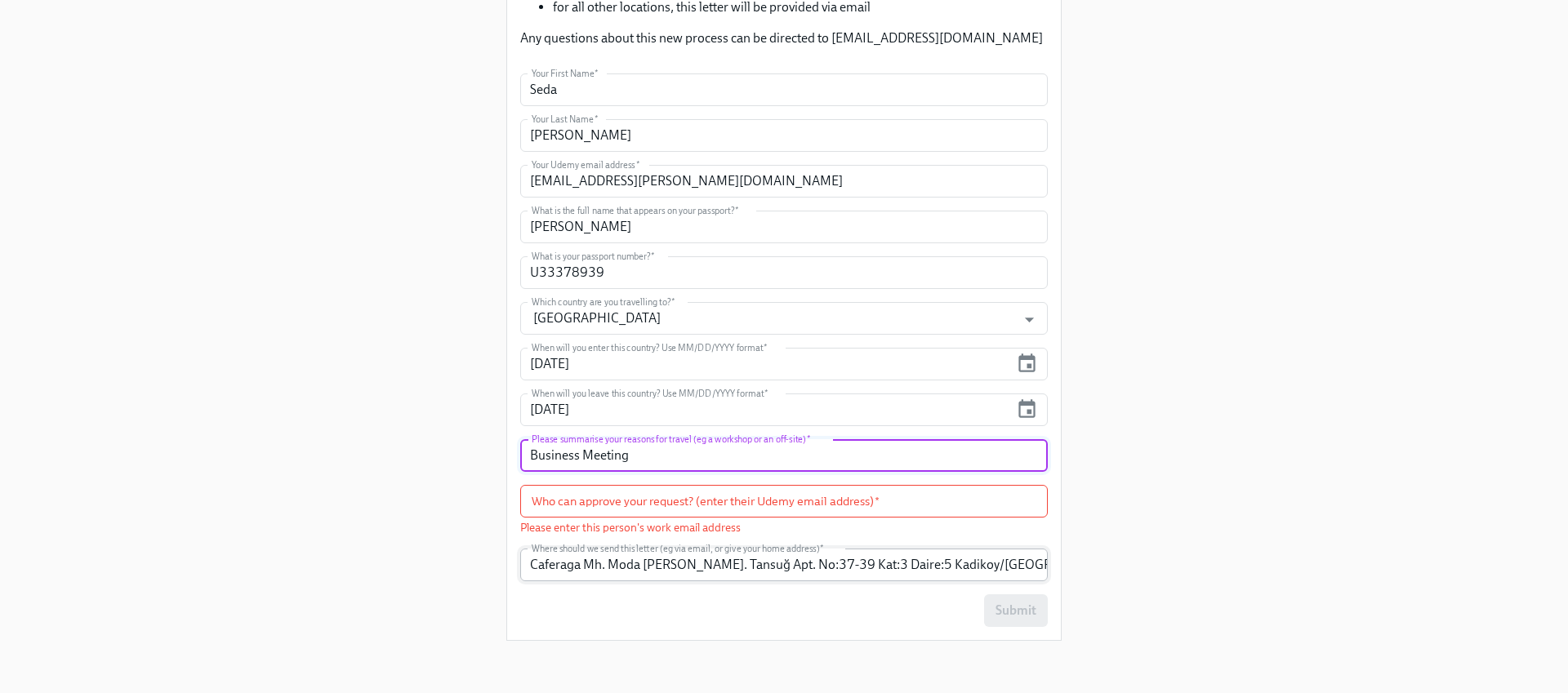
click at [660, 569] on input "Caferaga Mh. Moda [PERSON_NAME]. Tansuğ Apt. No:37-39 Kat:3 Daire:5 Kadikoy/[GE…" at bounding box center [784, 564] width 528 height 32
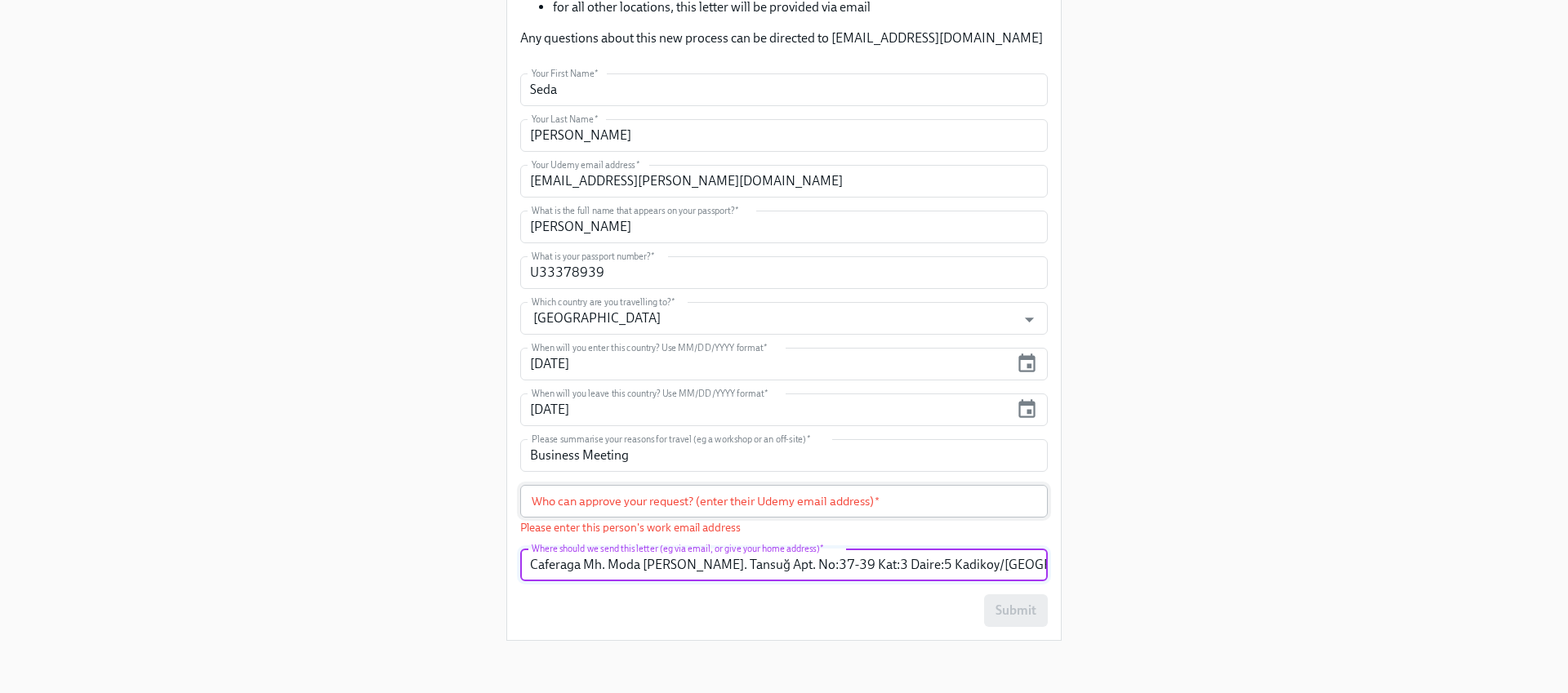
click at [600, 500] on input "text" at bounding box center [784, 501] width 528 height 32
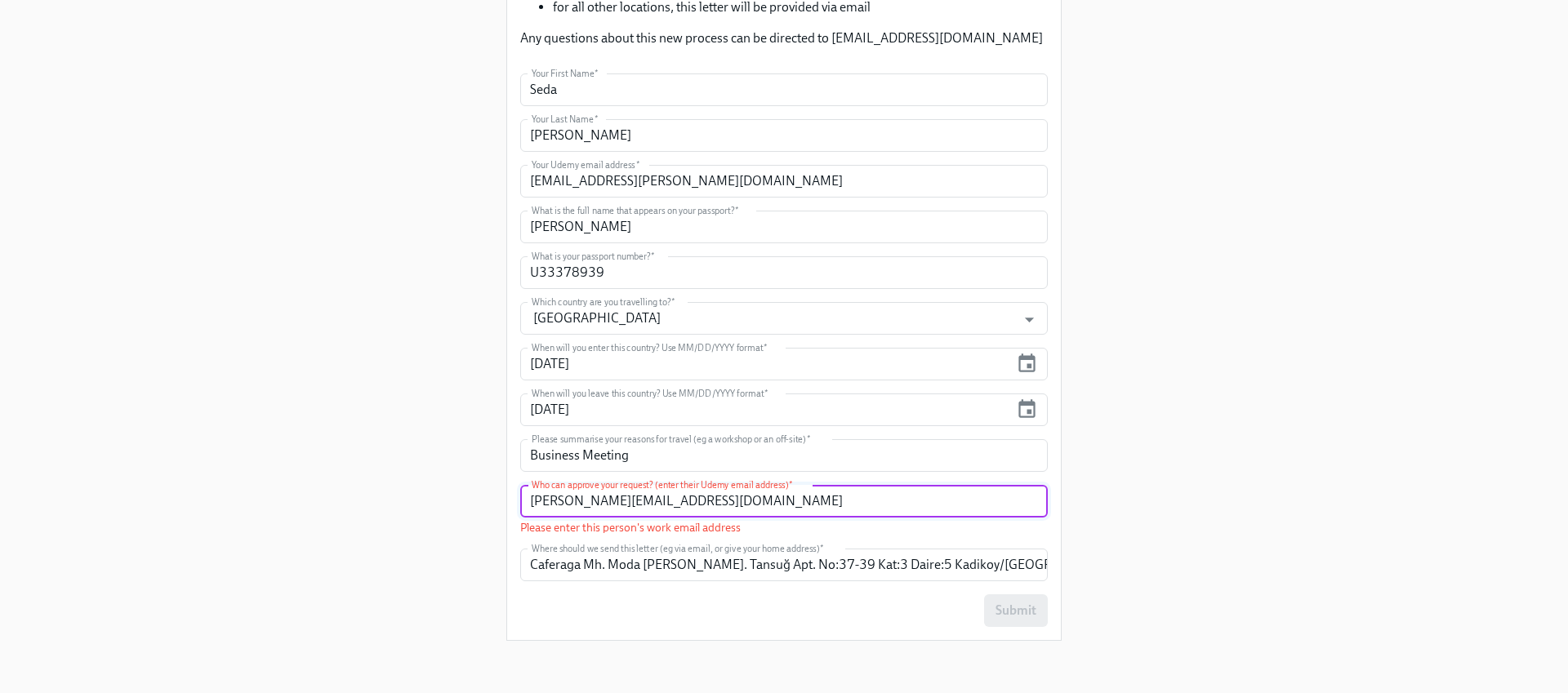
scroll to position [348, 0]
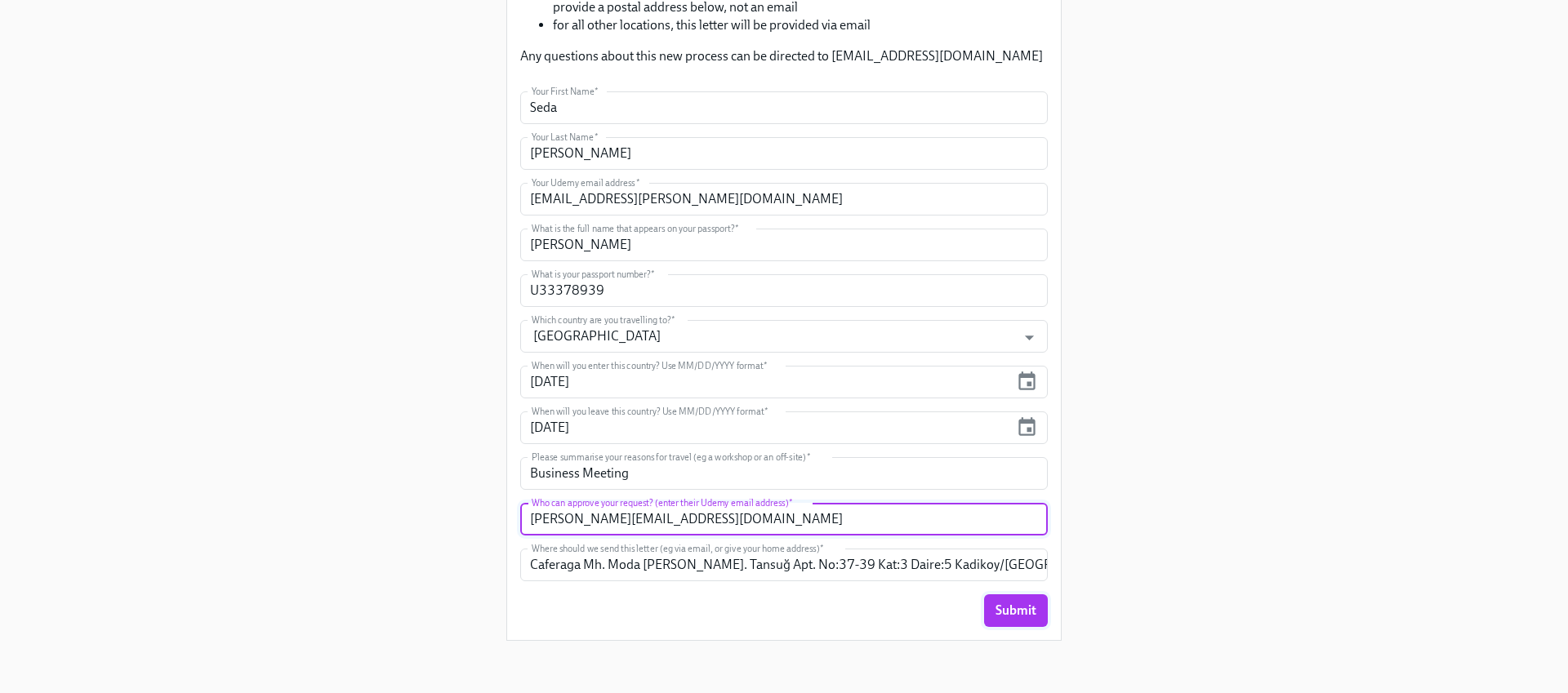
type input "[PERSON_NAME][EMAIL_ADDRESS][DOMAIN_NAME]"
click at [1010, 611] on span "Submit" at bounding box center [1015, 610] width 40 height 17
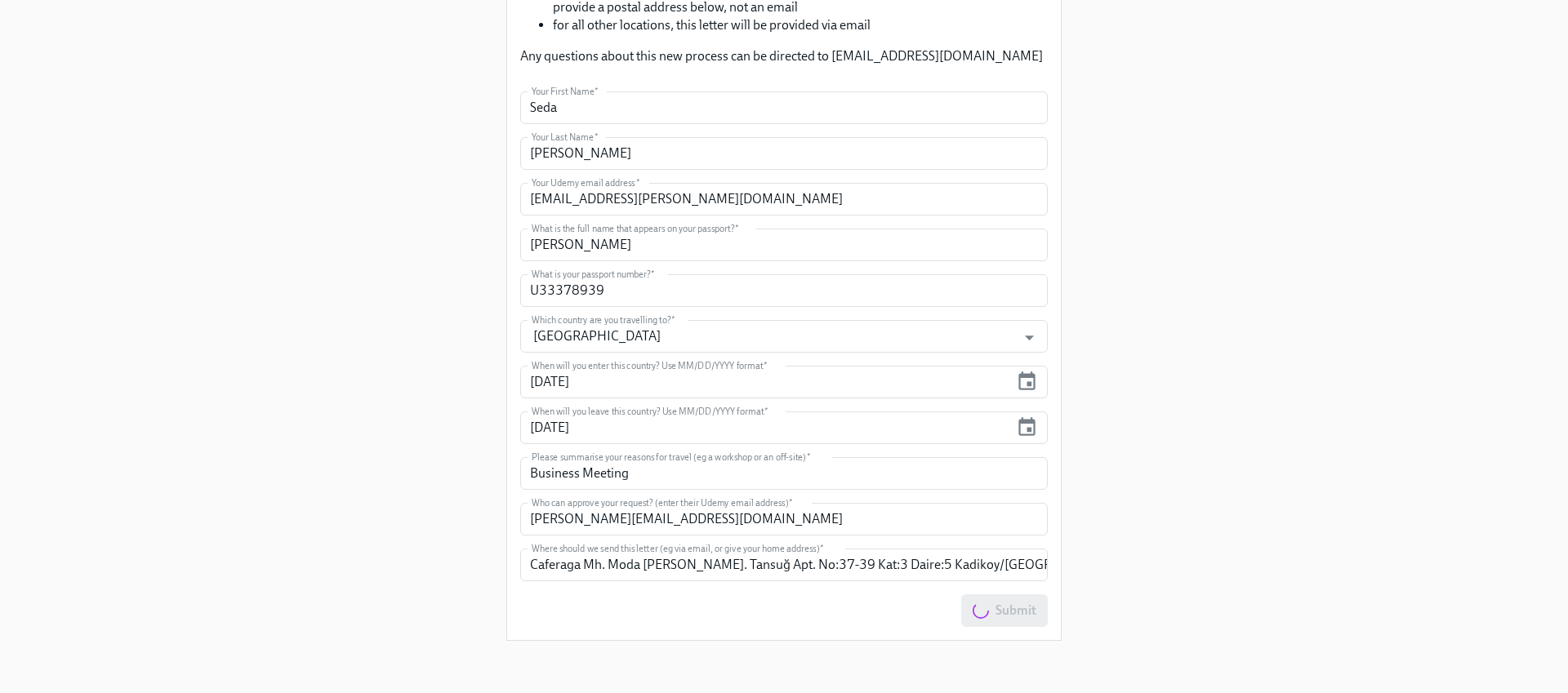
scroll to position [0, 0]
